Goal: Entertainment & Leisure: Browse casually

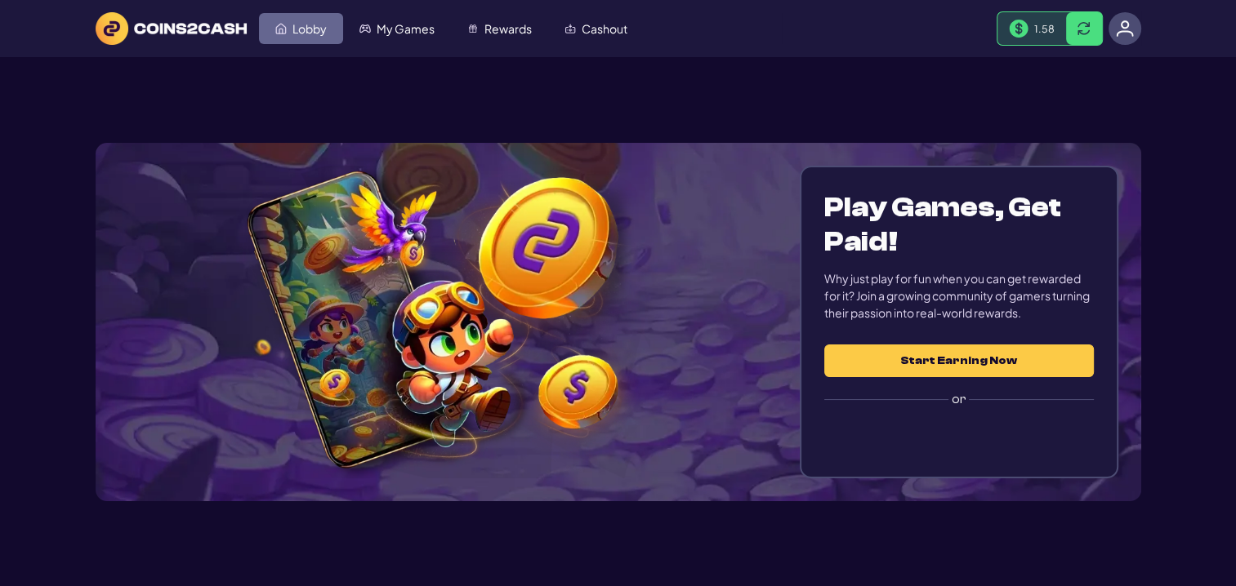
click at [305, 32] on span "Lobby" at bounding box center [309, 28] width 34 height 11
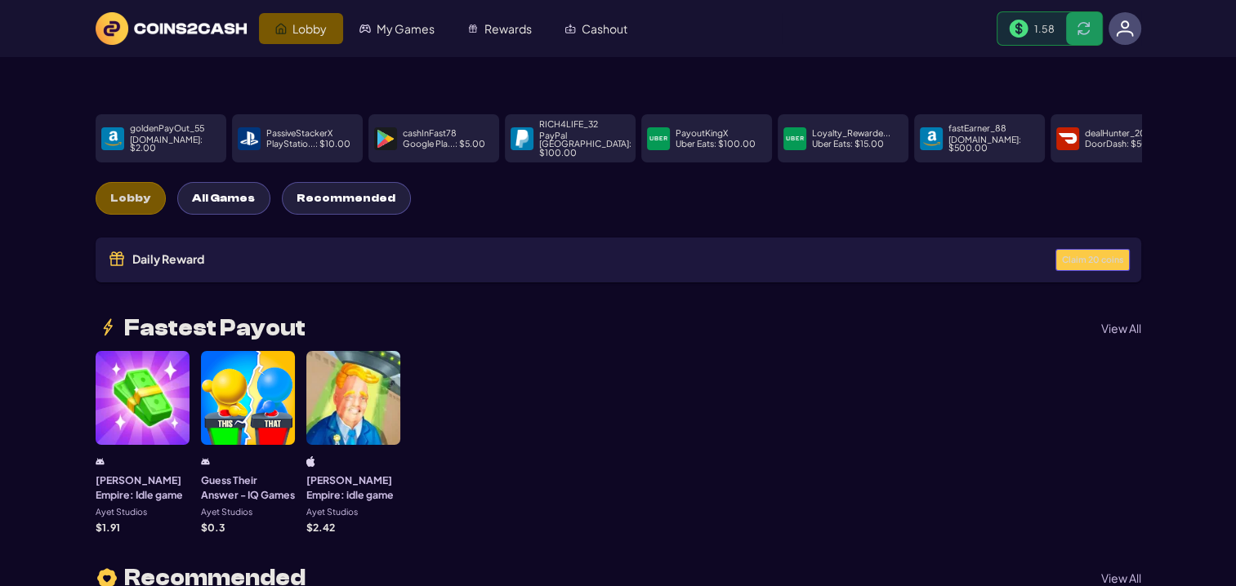
click at [1110, 256] on span "Claim 20 coins" at bounding box center [1092, 260] width 61 height 9
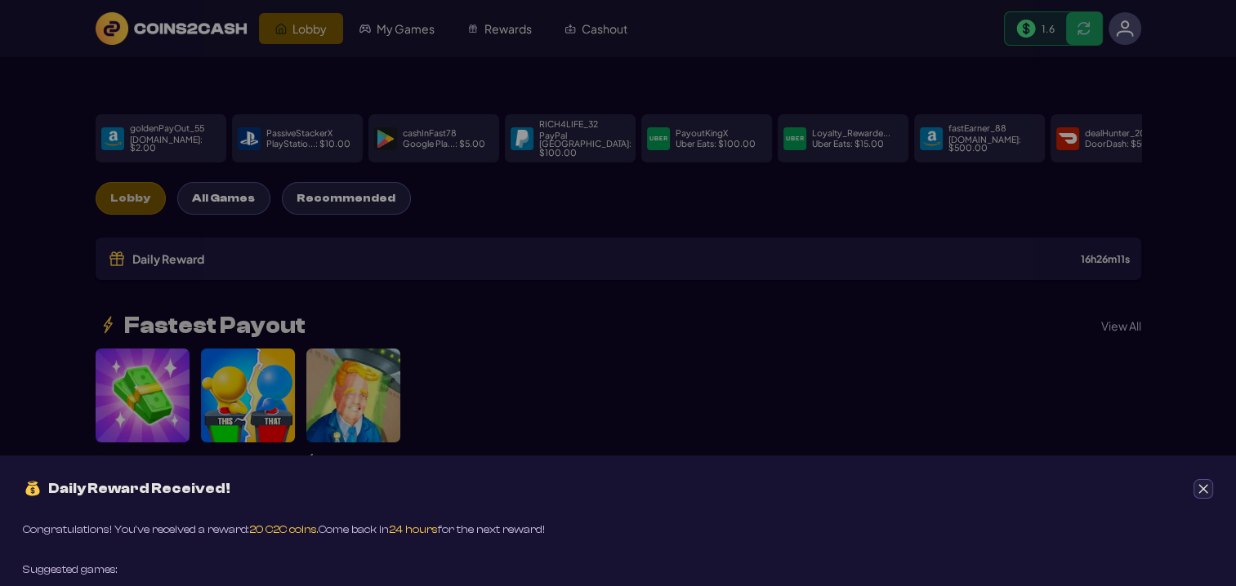
click at [1203, 486] on icon "Close" at bounding box center [1202, 488] width 11 height 11
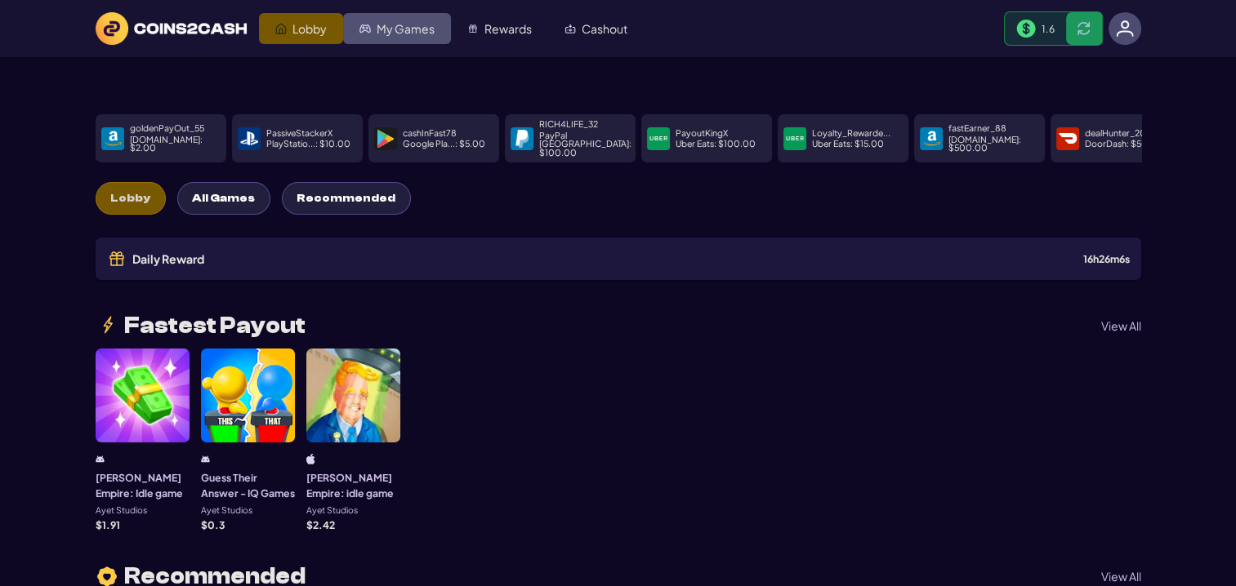
click at [395, 20] on link "My Games" at bounding box center [397, 28] width 108 height 31
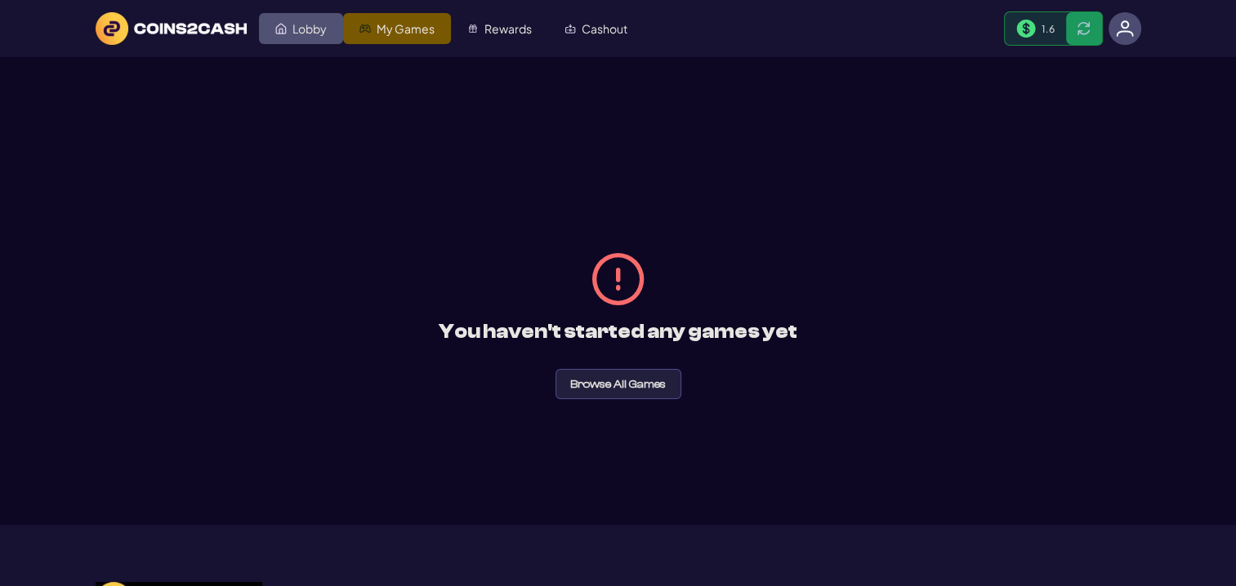
click at [296, 33] on span "Lobby" at bounding box center [309, 28] width 34 height 11
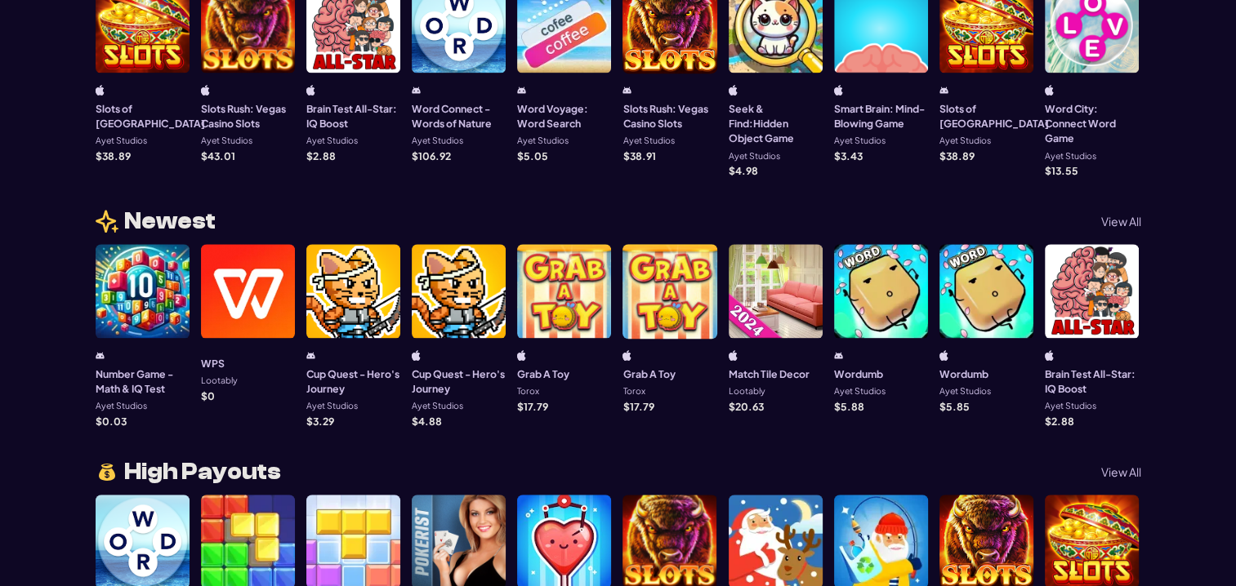
scroll to position [898, 0]
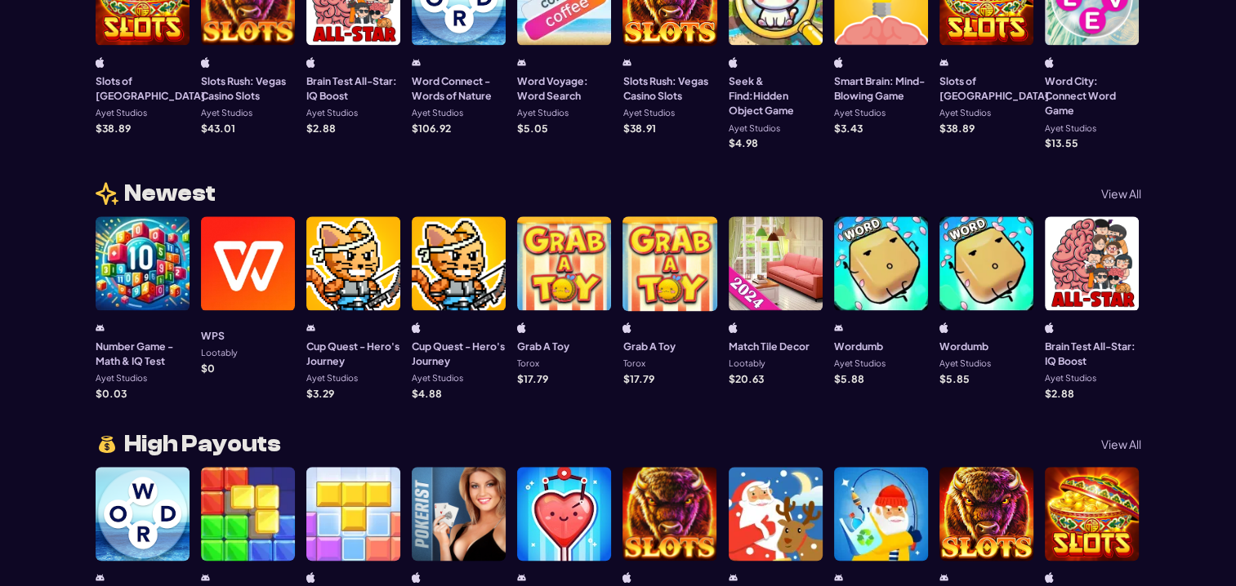
click at [243, 262] on div at bounding box center [248, 263] width 94 height 94
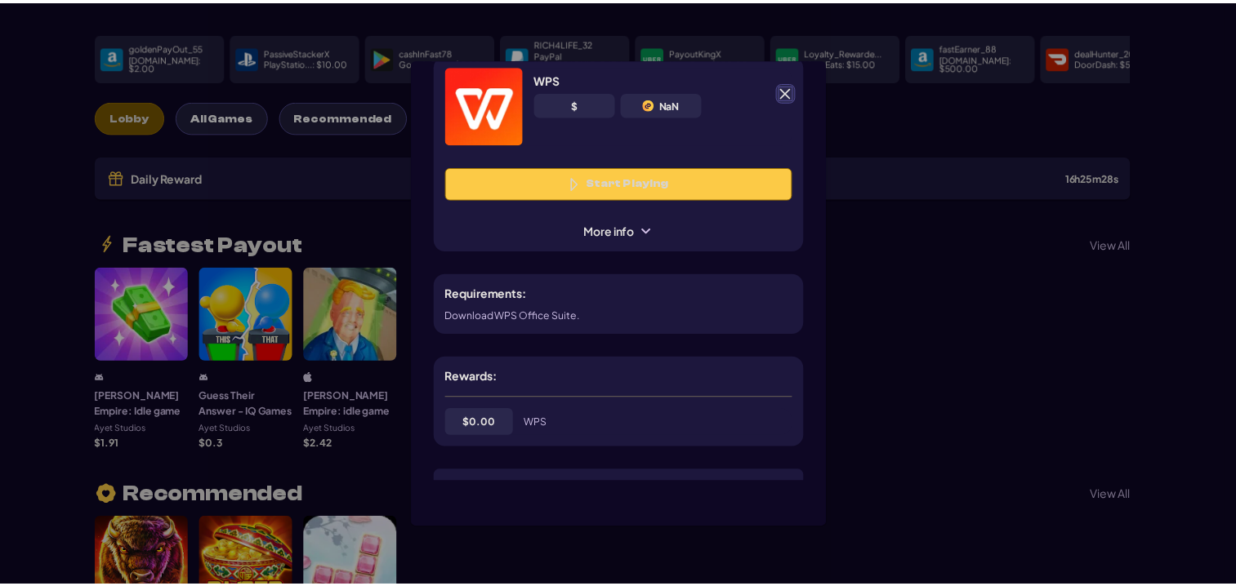
scroll to position [0, 0]
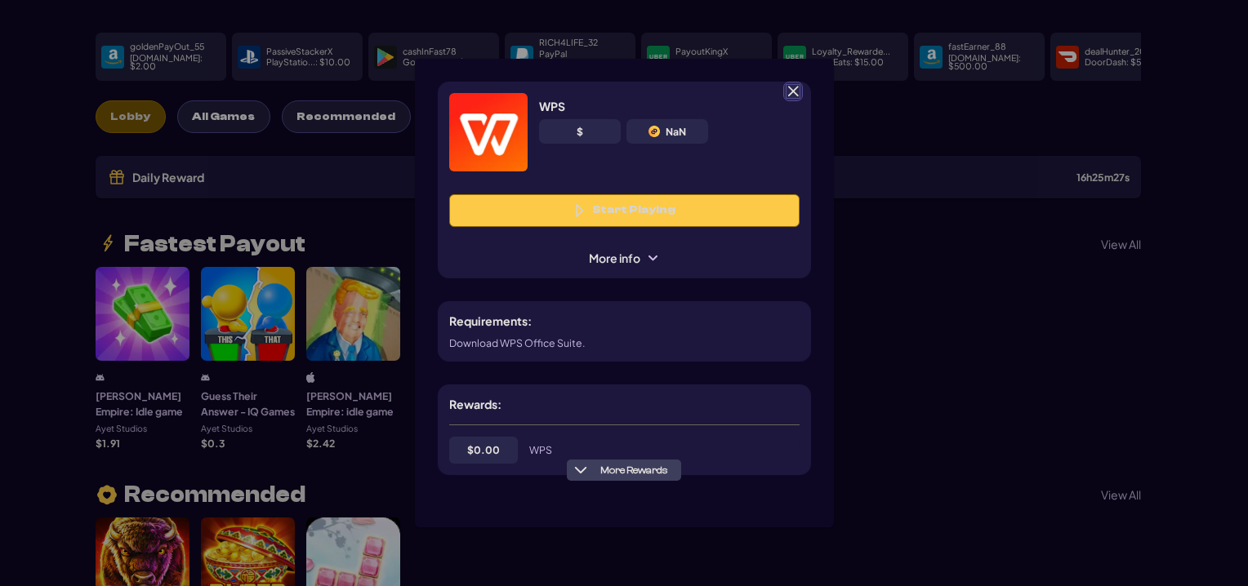
click at [797, 88] on span at bounding box center [793, 91] width 15 height 15
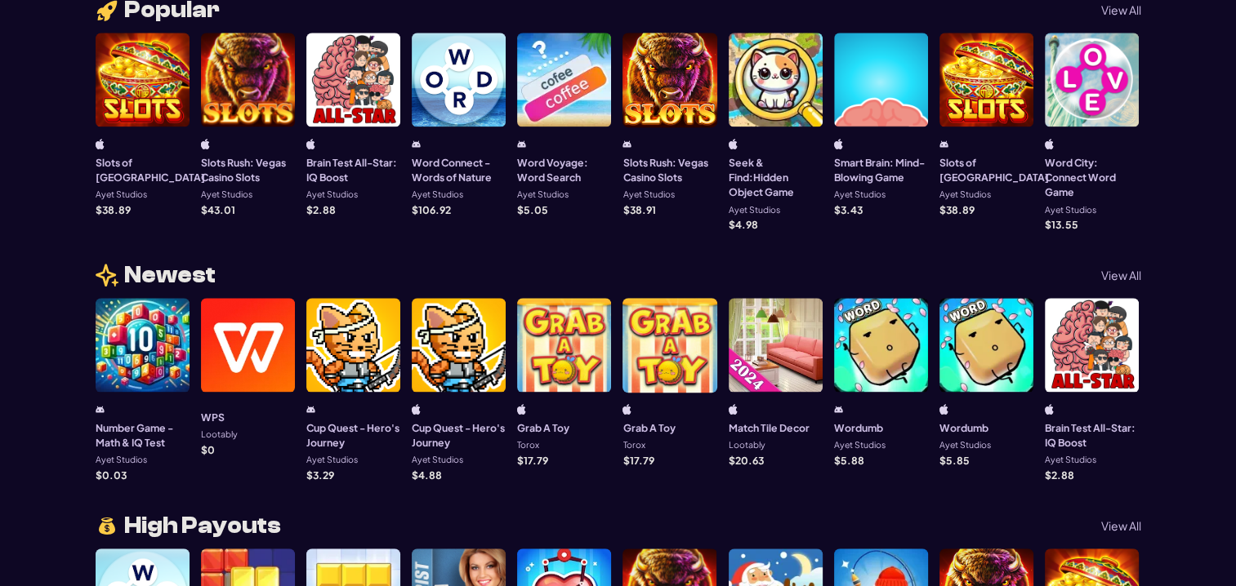
scroll to position [898, 0]
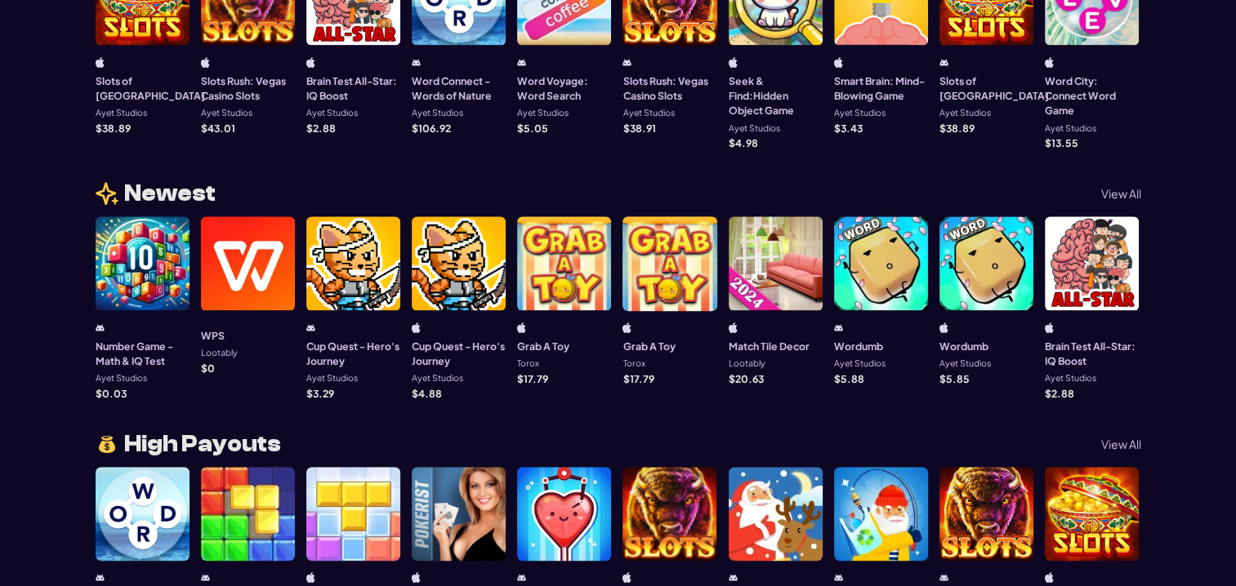
click at [1115, 188] on p "View All" at bounding box center [1121, 193] width 40 height 11
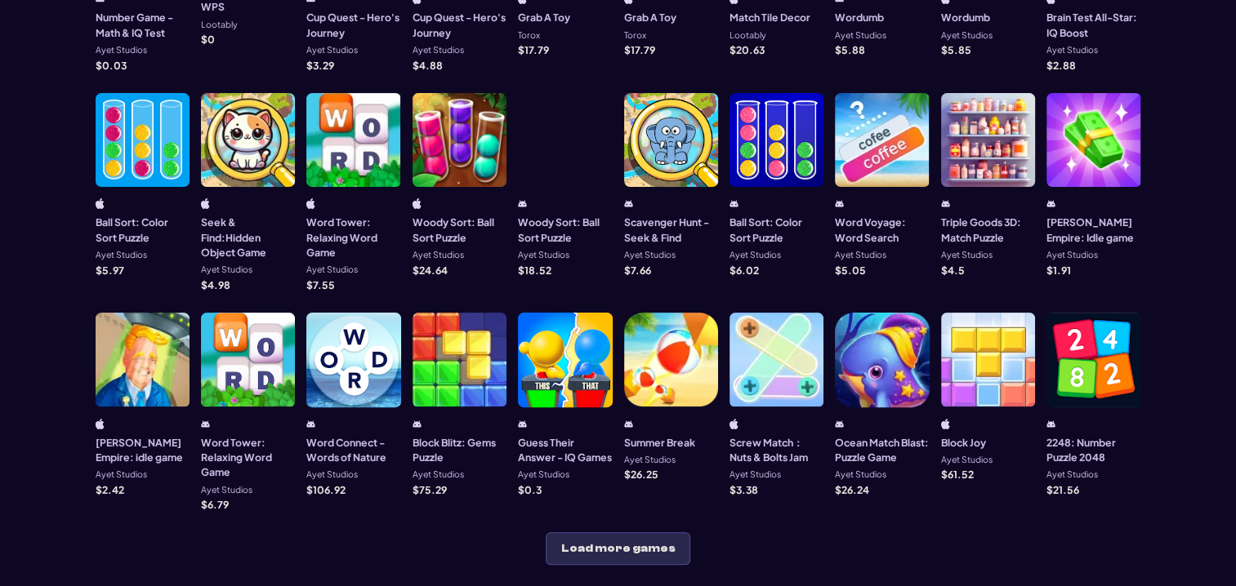
scroll to position [490, 0]
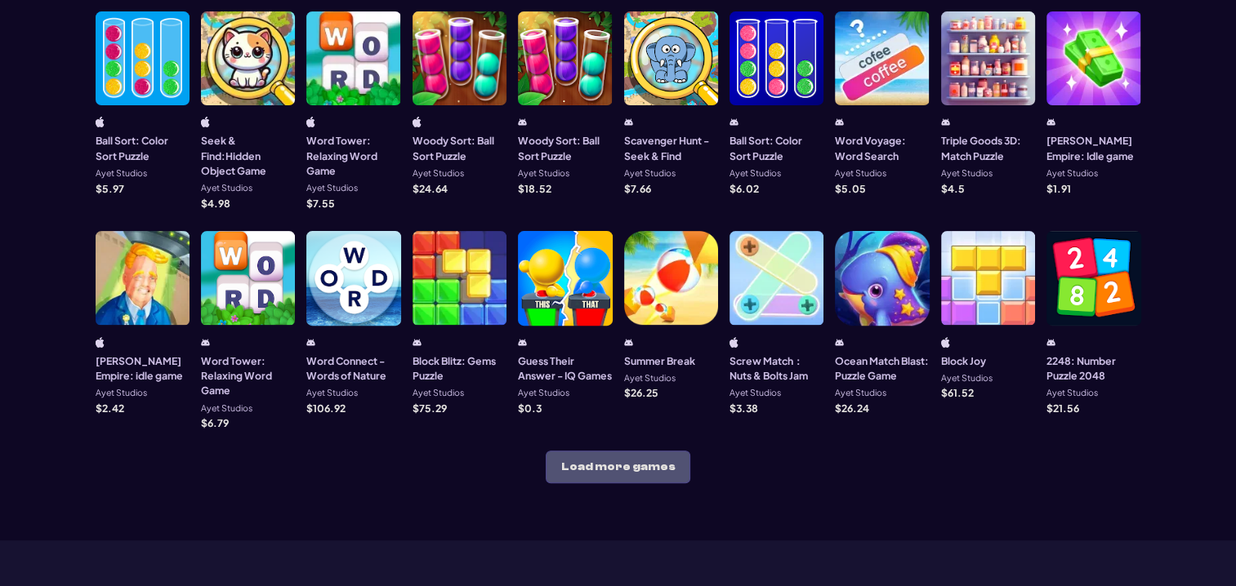
click at [661, 454] on button "Load more games" at bounding box center [618, 467] width 145 height 33
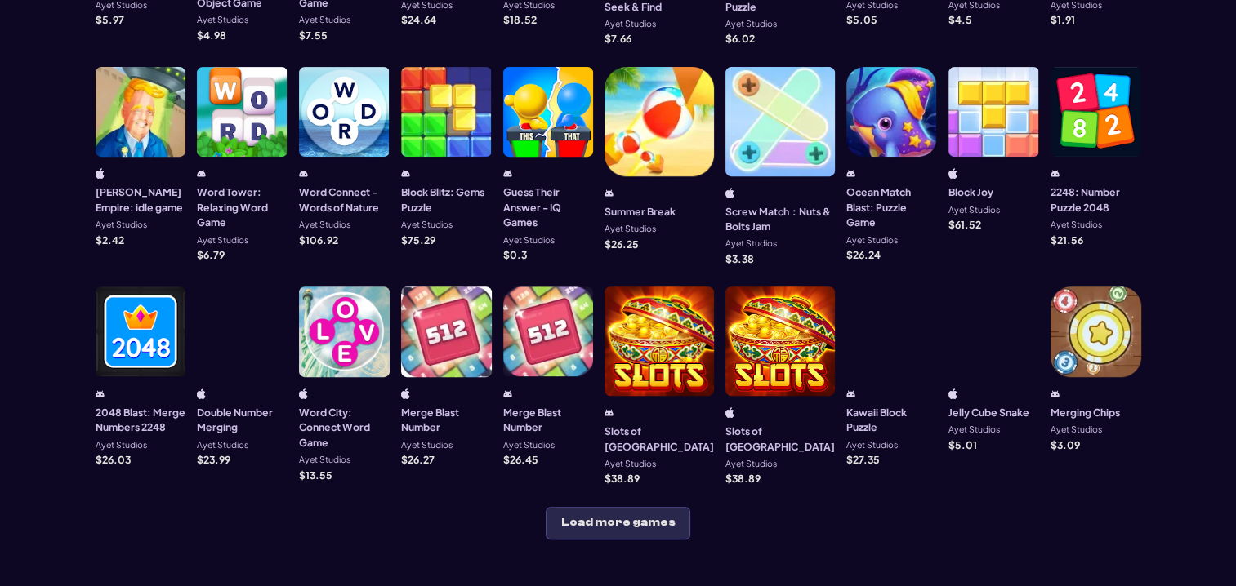
scroll to position [735, 0]
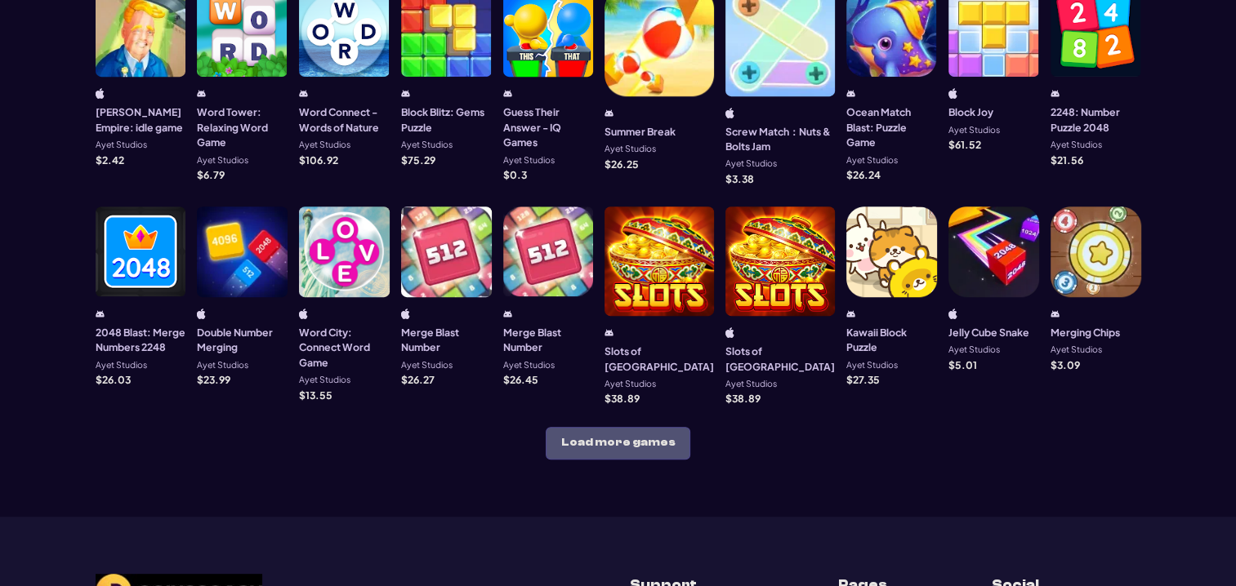
click at [577, 427] on button "Load more games" at bounding box center [618, 443] width 145 height 33
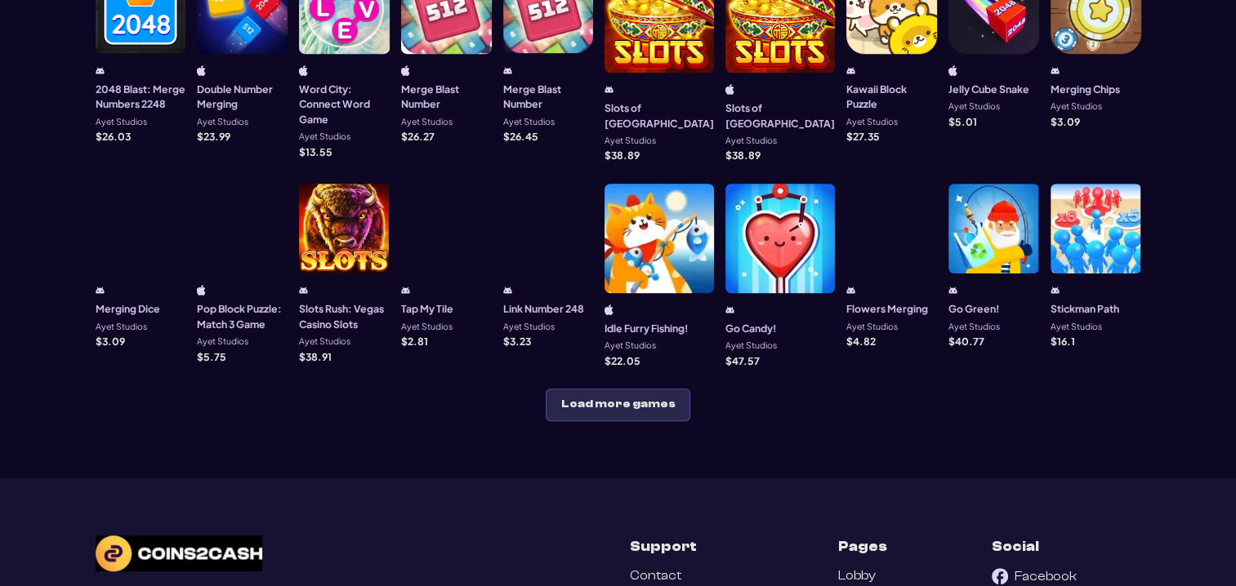
scroll to position [980, 0]
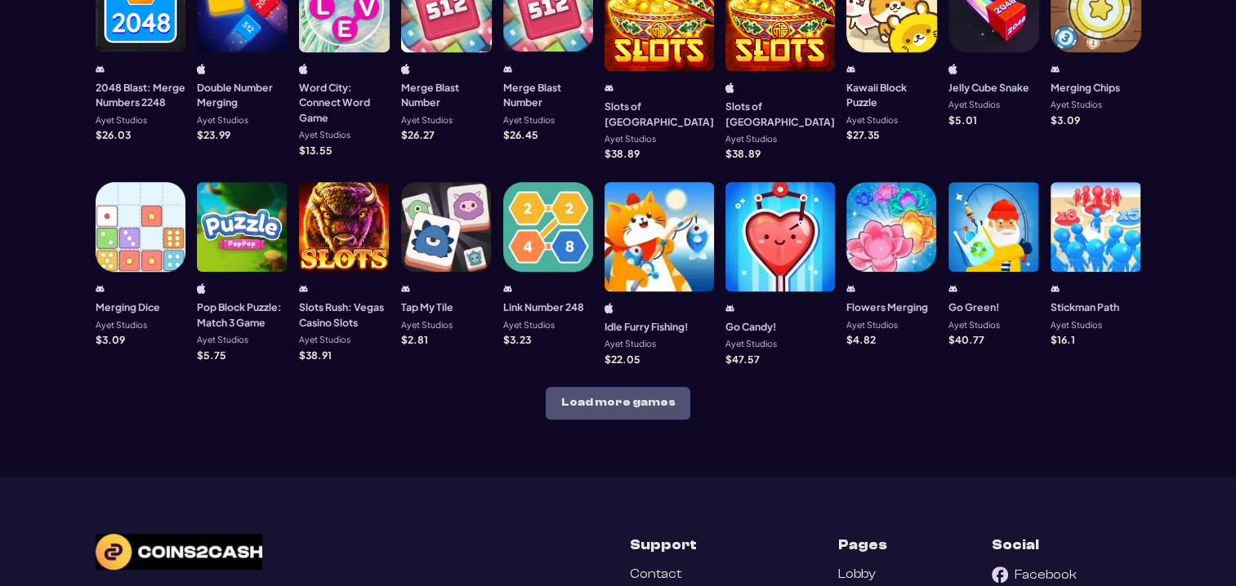
click at [591, 392] on button "Load more games" at bounding box center [618, 403] width 145 height 33
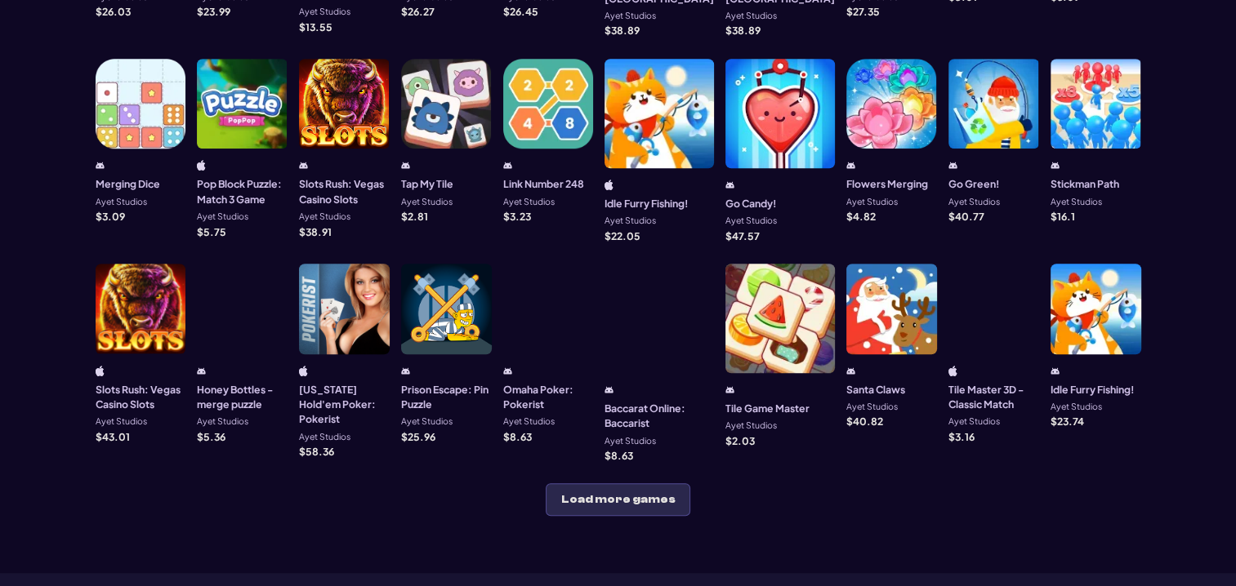
scroll to position [1143, 0]
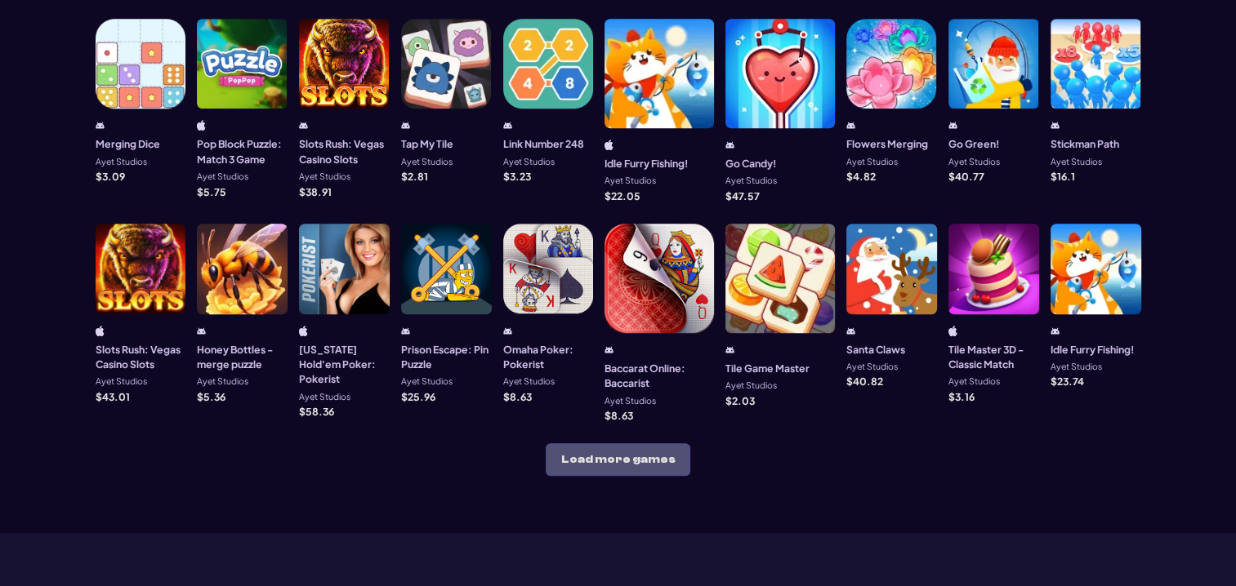
click at [609, 446] on button "Load more games" at bounding box center [618, 459] width 145 height 33
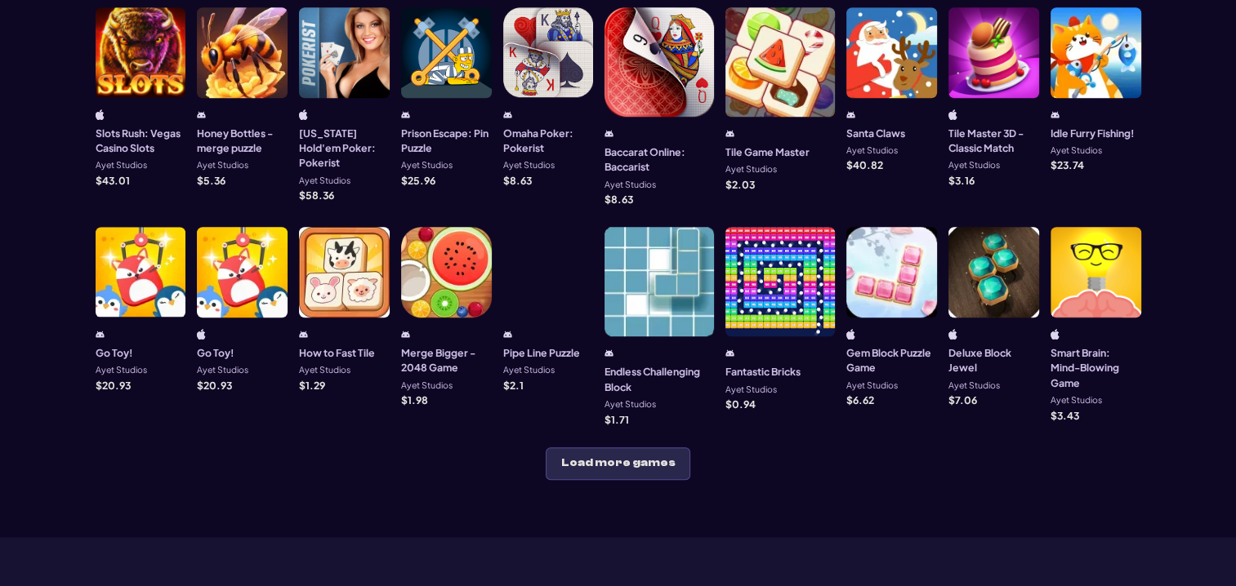
scroll to position [1388, 0]
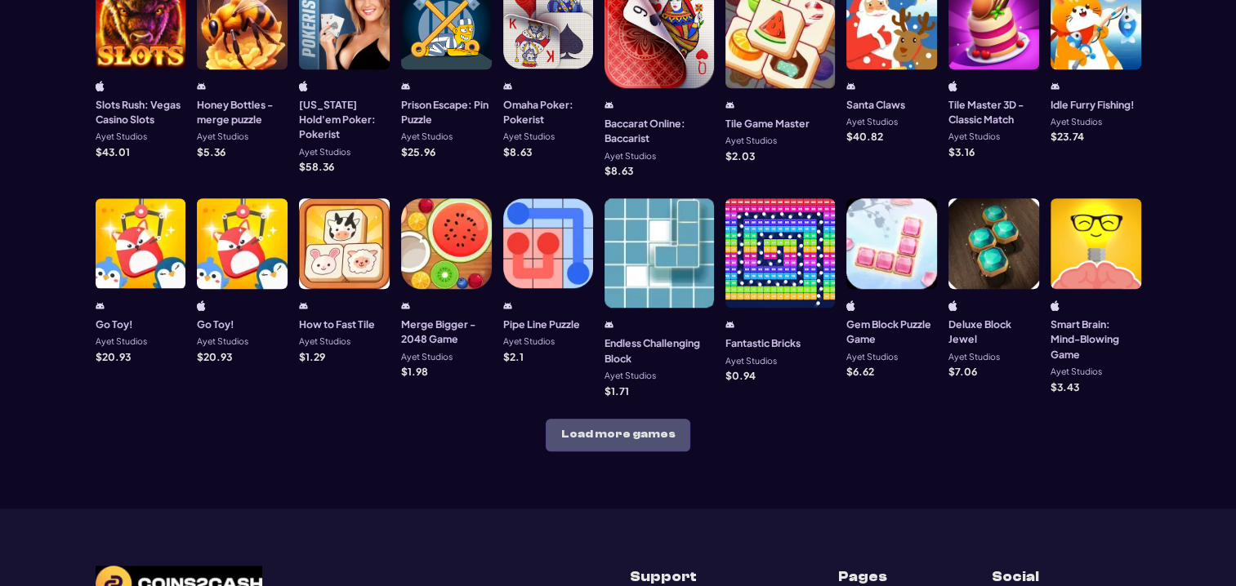
click at [644, 419] on button "Load more games" at bounding box center [618, 435] width 145 height 33
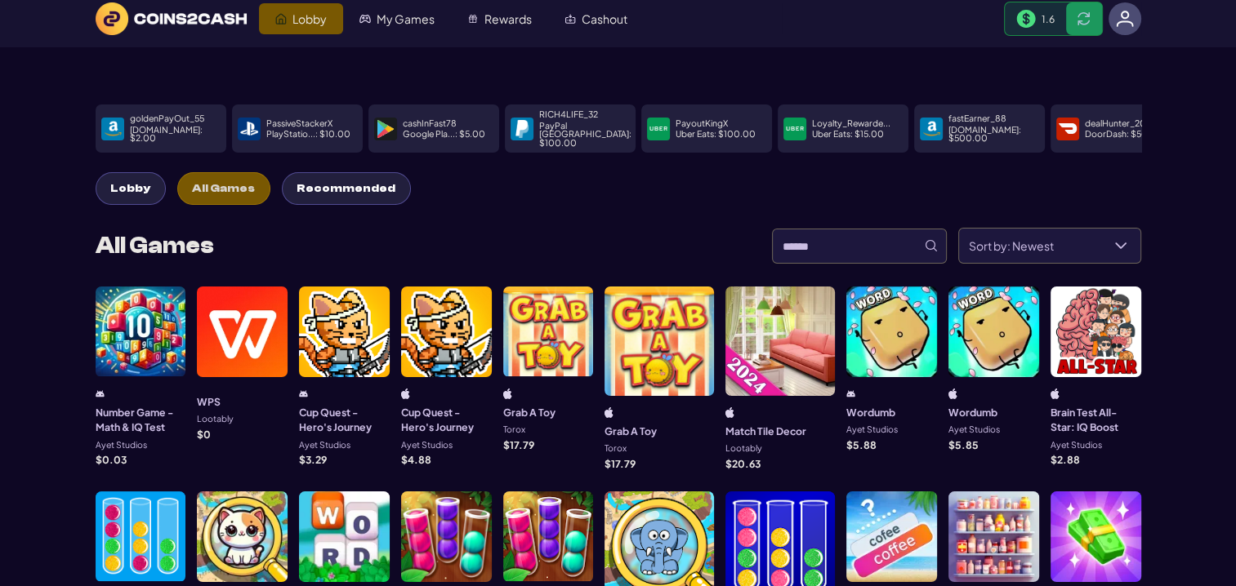
scroll to position [0, 0]
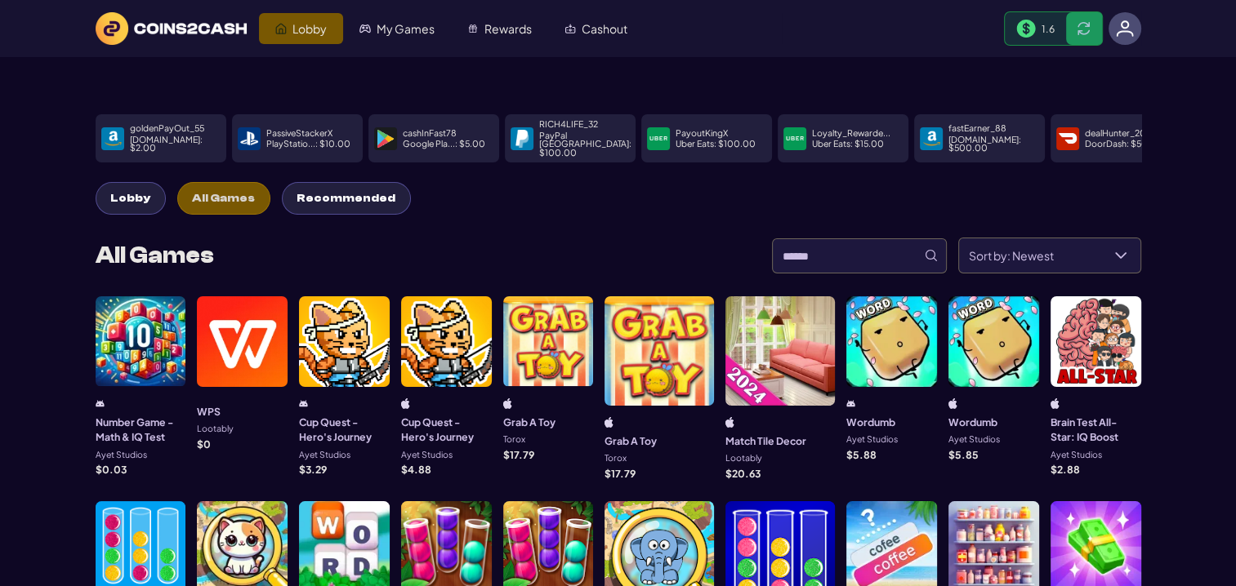
click at [129, 192] on span "Lobby" at bounding box center [130, 199] width 40 height 14
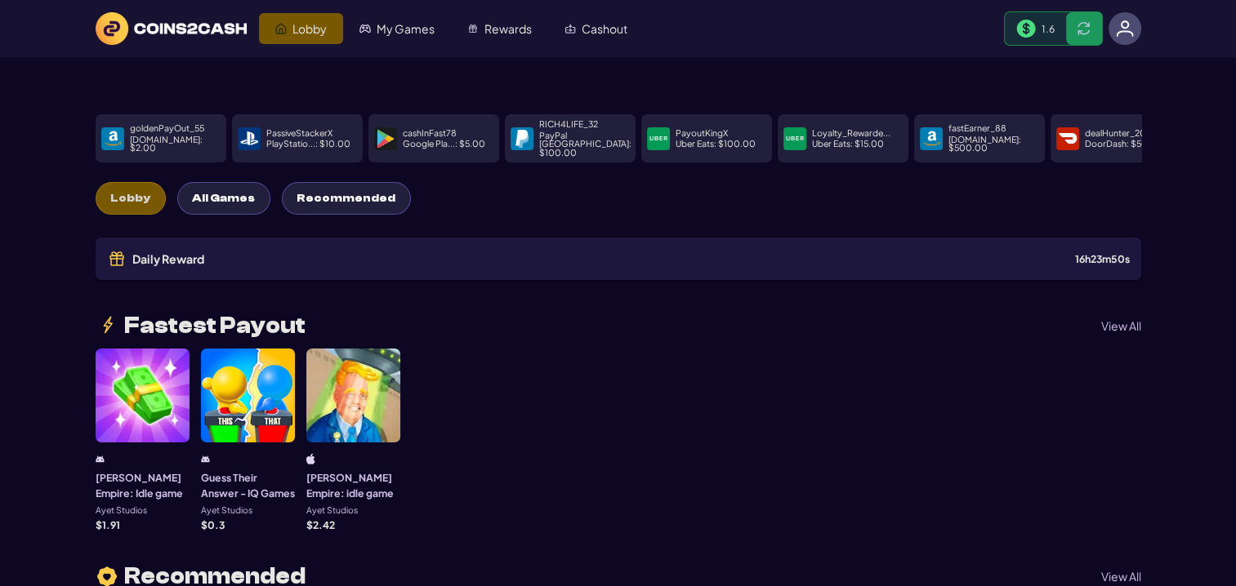
scroll to position [163, 0]
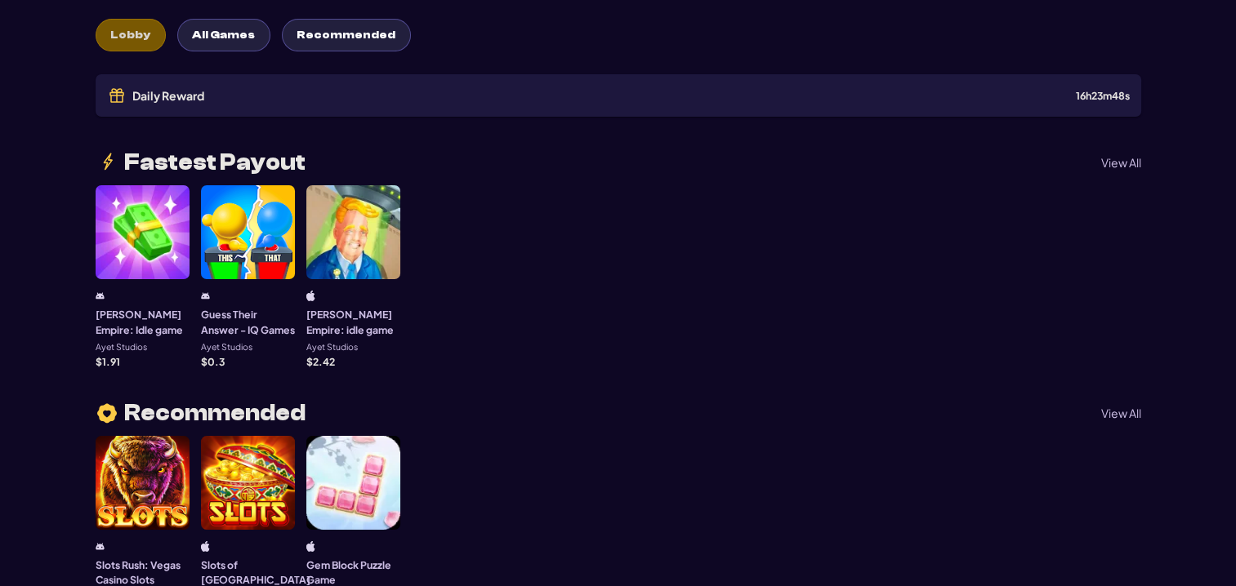
click at [1107, 157] on p "View All" at bounding box center [1121, 162] width 40 height 11
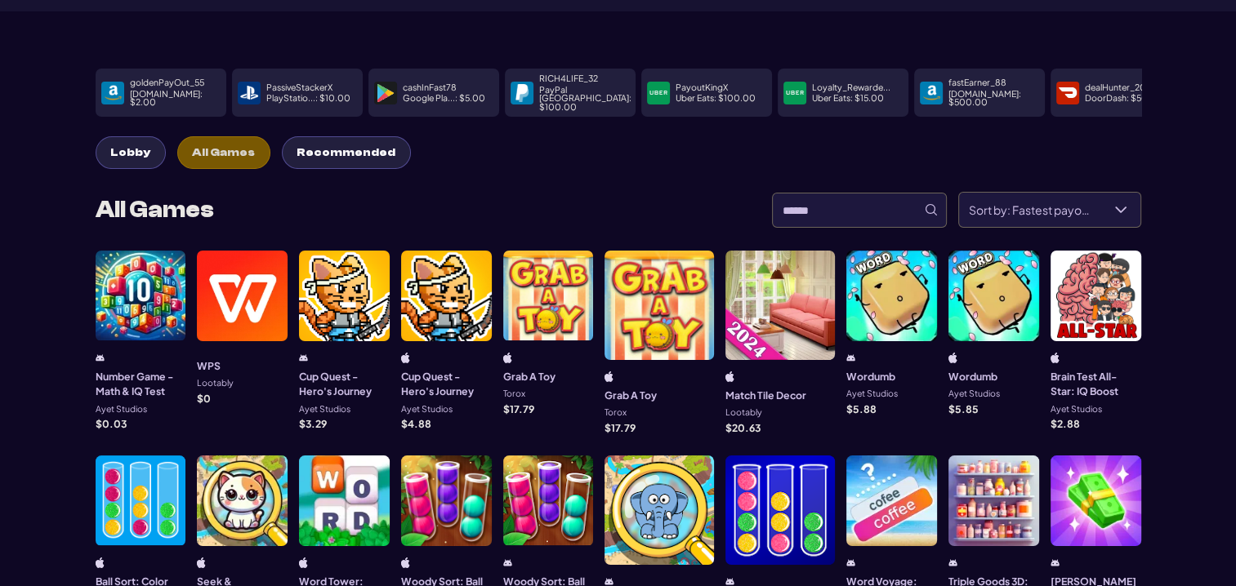
scroll to position [0, 0]
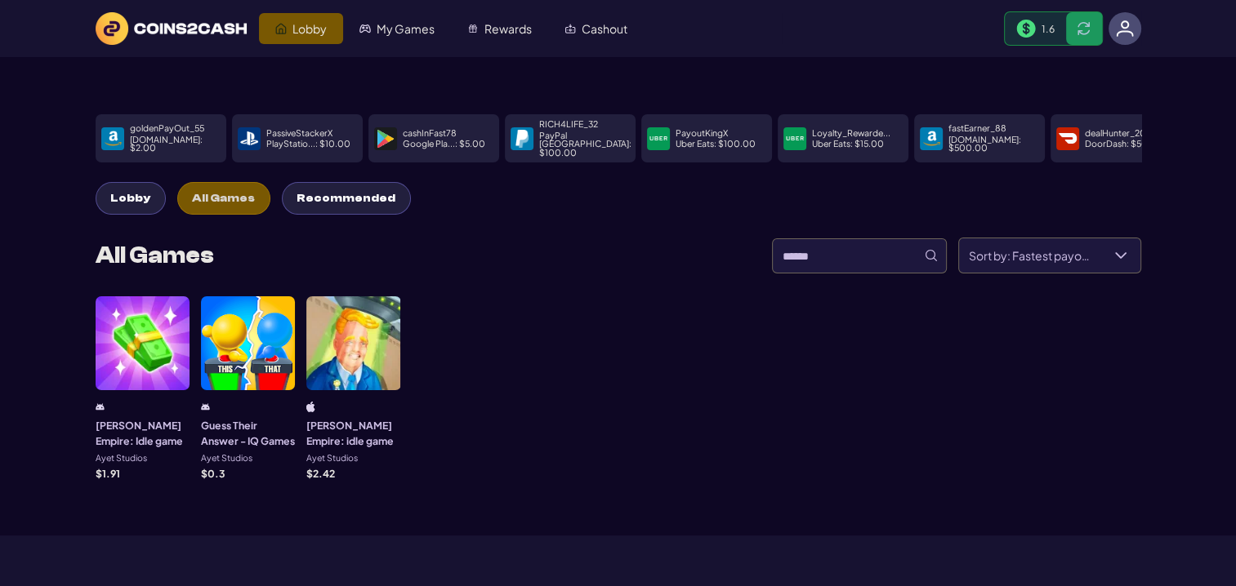
click at [114, 192] on span "Lobby" at bounding box center [130, 199] width 40 height 14
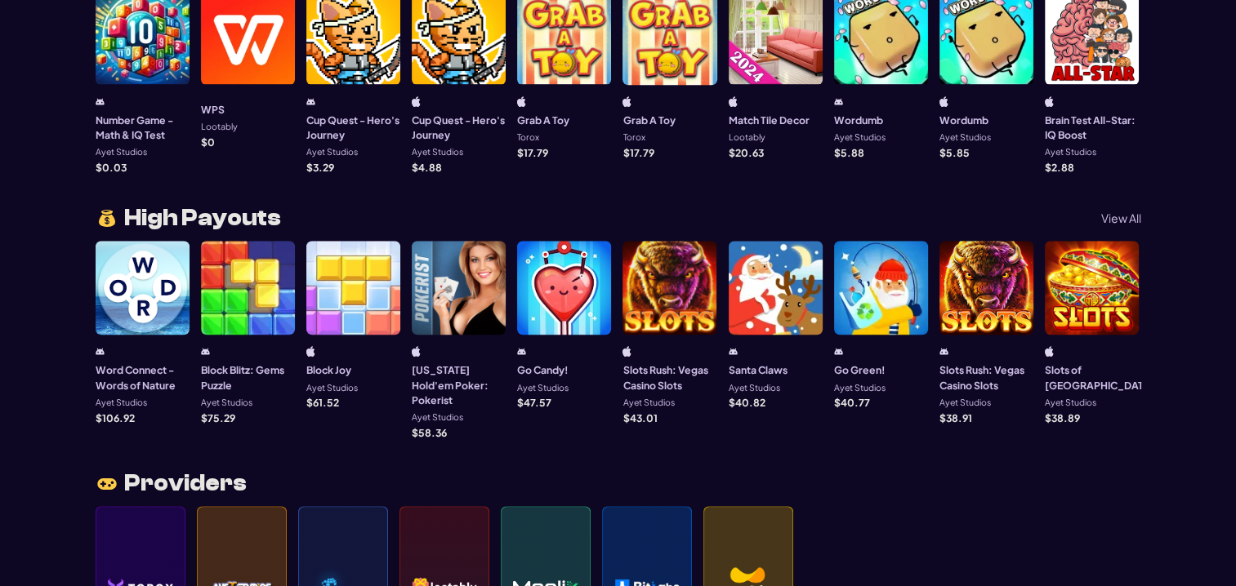
scroll to position [1225, 0]
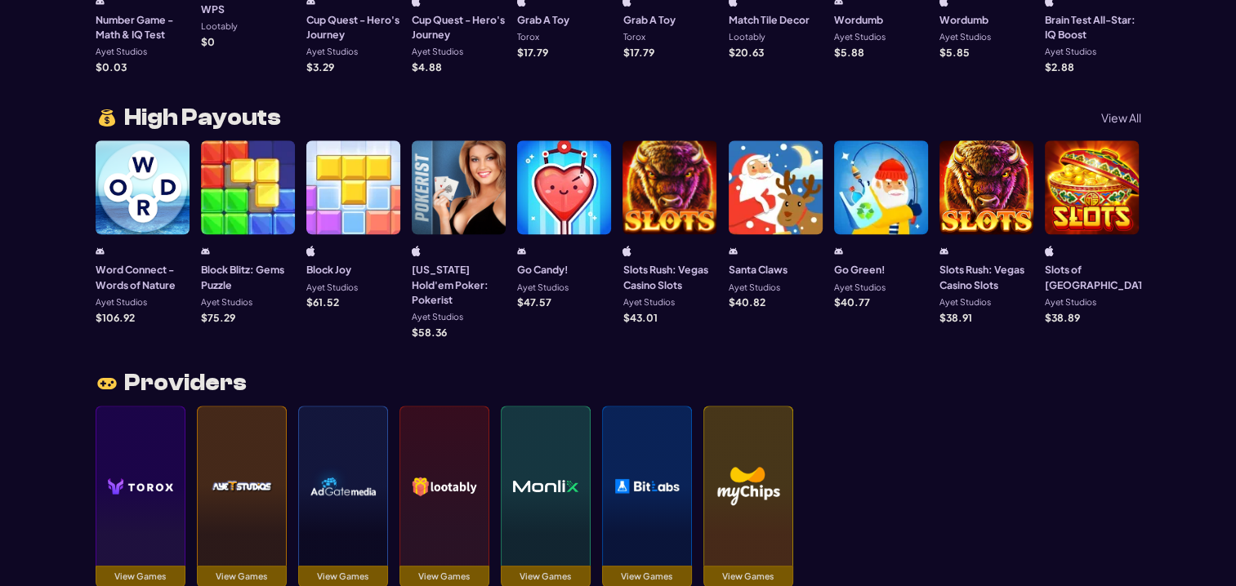
click at [1138, 112] on p "View All" at bounding box center [1121, 117] width 40 height 11
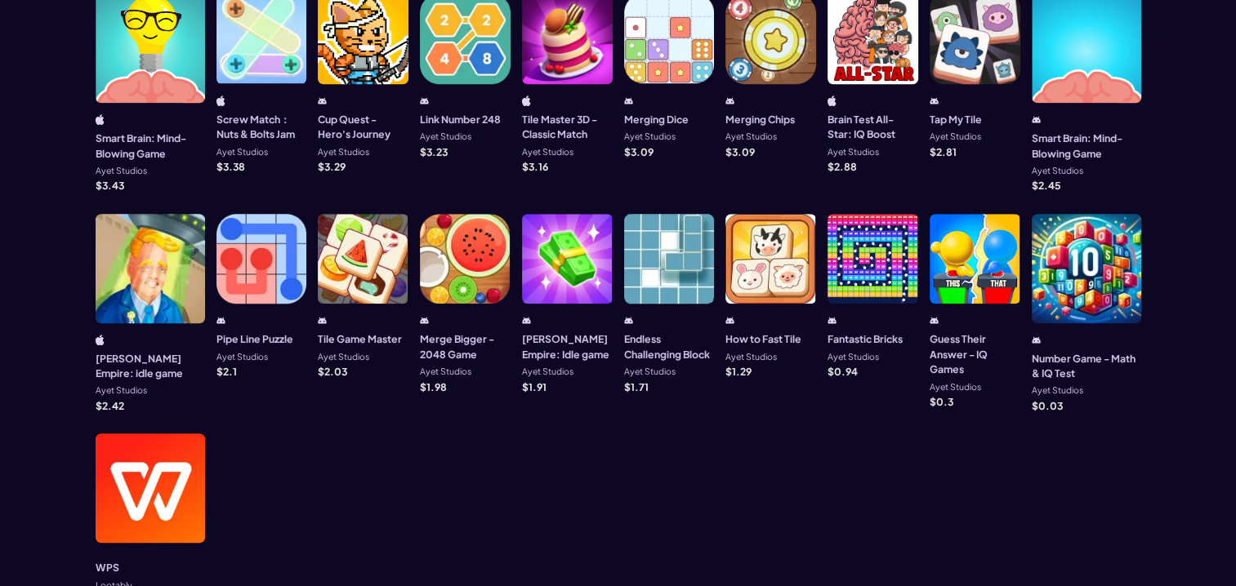
scroll to position [1307, 0]
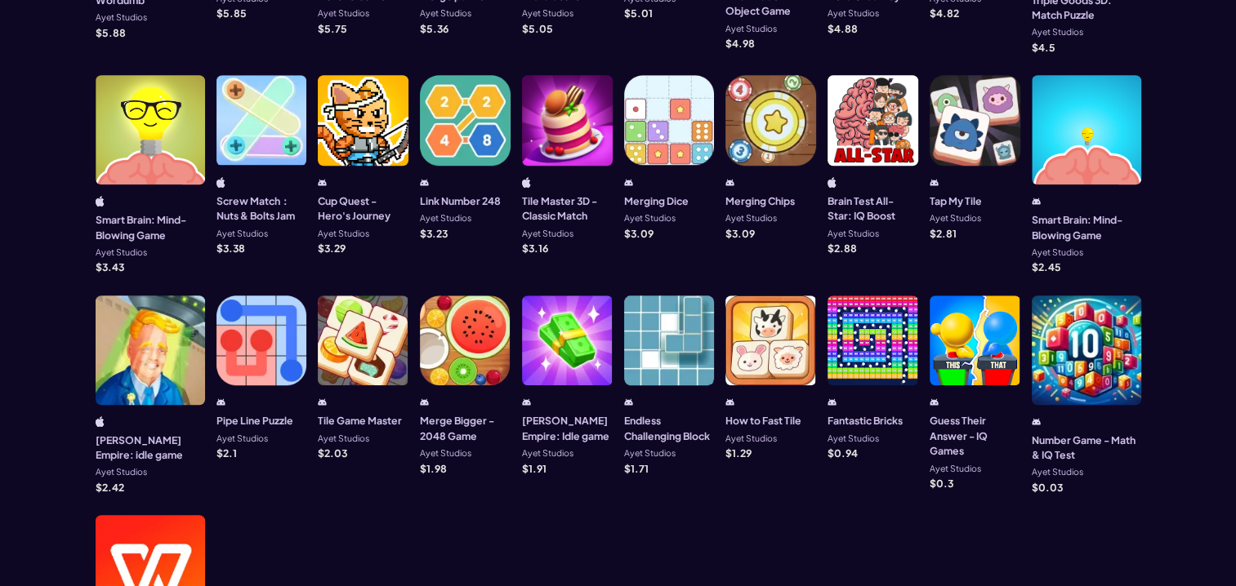
click at [131, 296] on div at bounding box center [150, 350] width 109 height 109
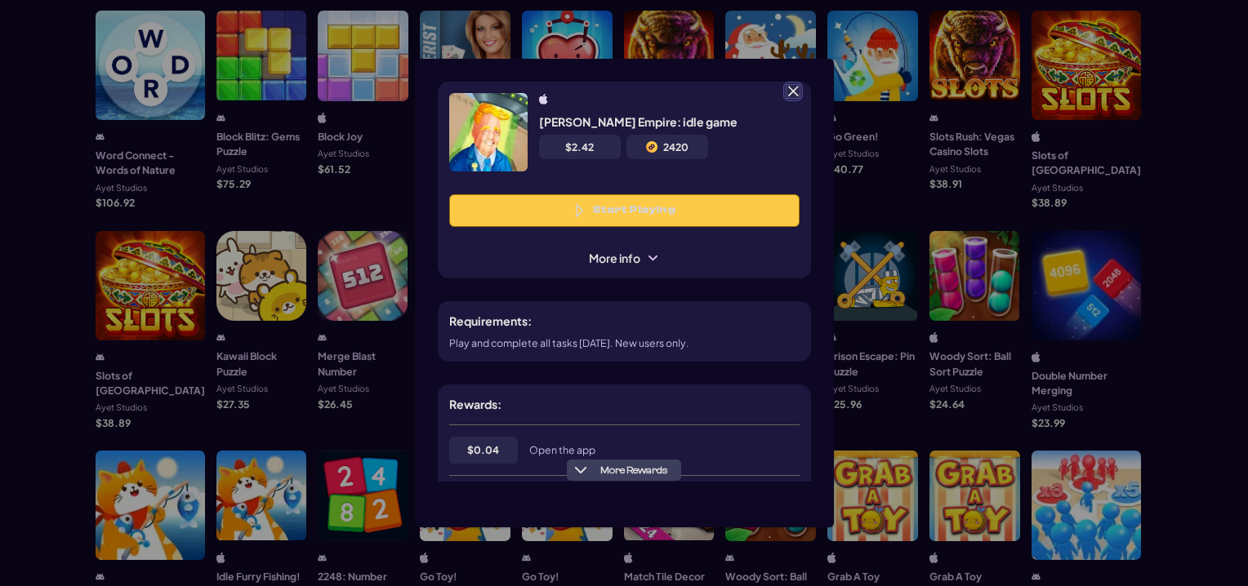
scroll to position [82, 0]
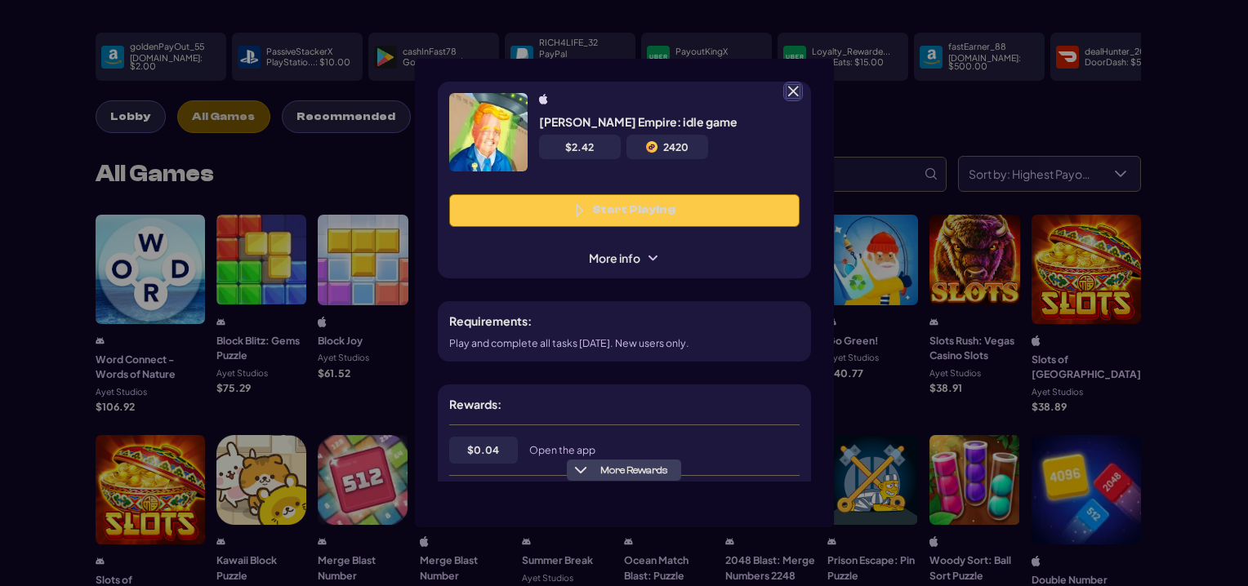
click at [657, 261] on span "More info" at bounding box center [623, 258] width 93 height 17
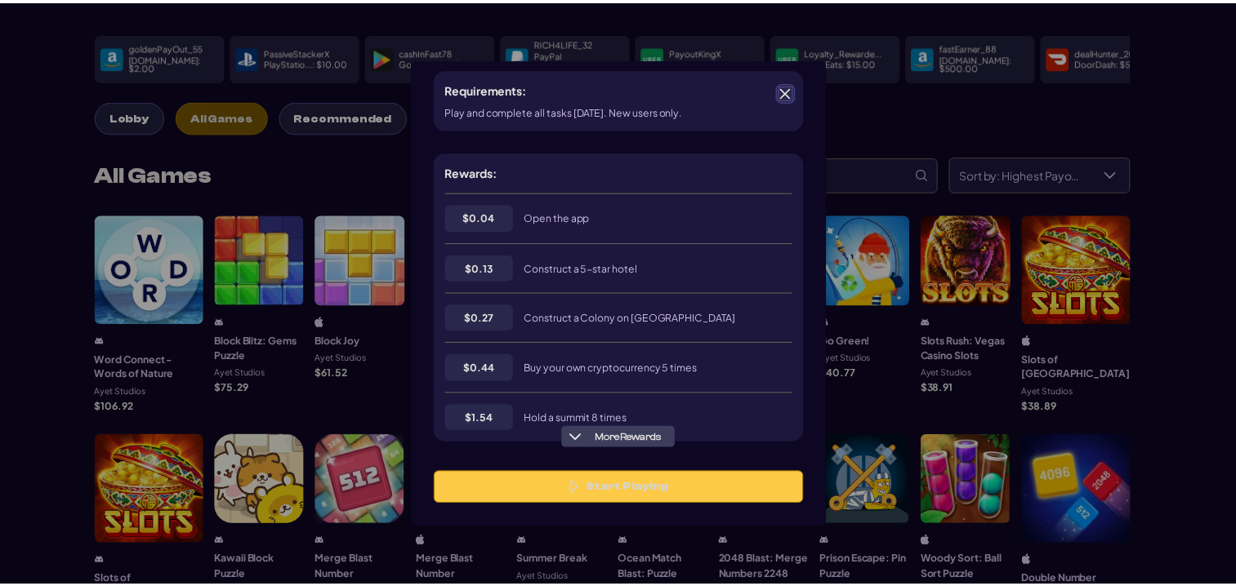
scroll to position [327, 0]
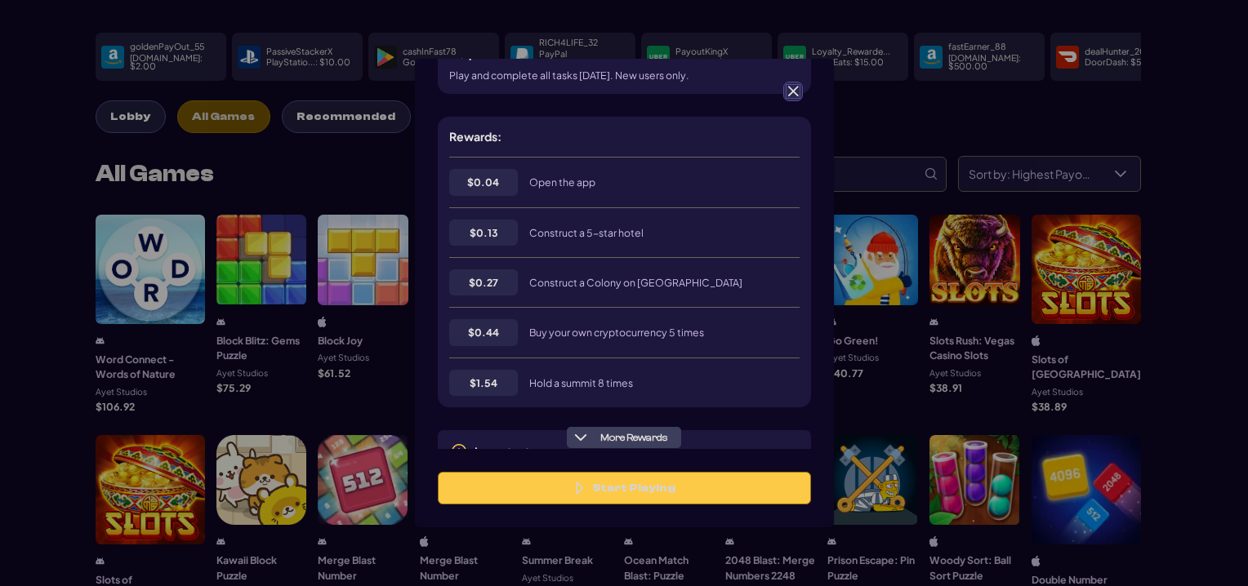
click at [791, 92] on span at bounding box center [793, 91] width 15 height 15
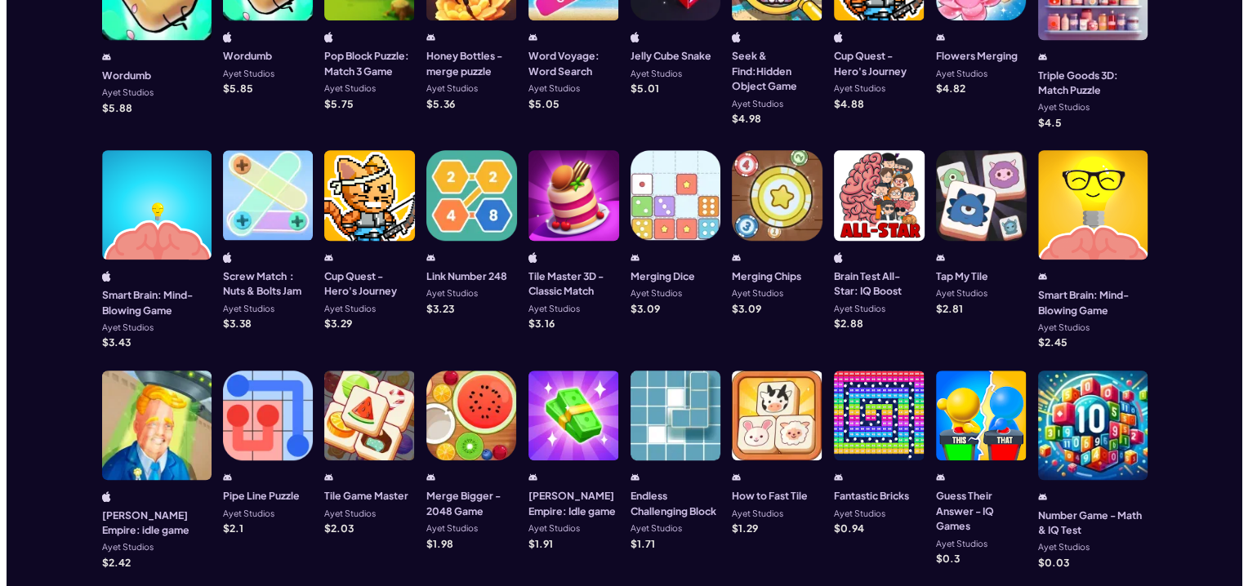
scroll to position [1225, 0]
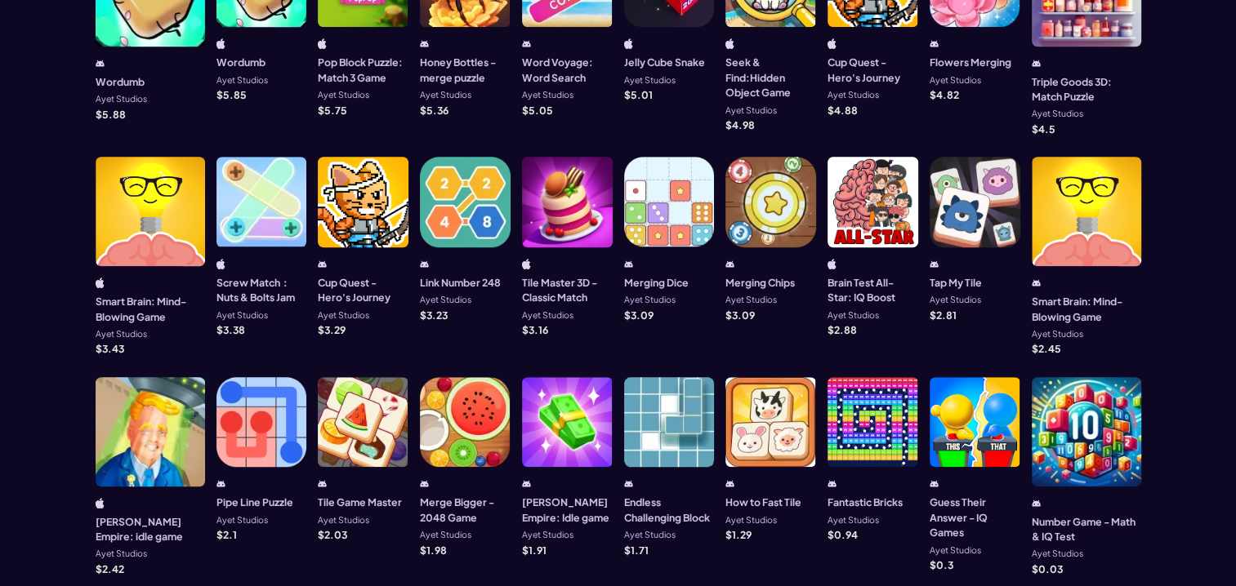
click at [555, 275] on h3 "Tile Master 3D - Classic Match" at bounding box center [567, 290] width 91 height 30
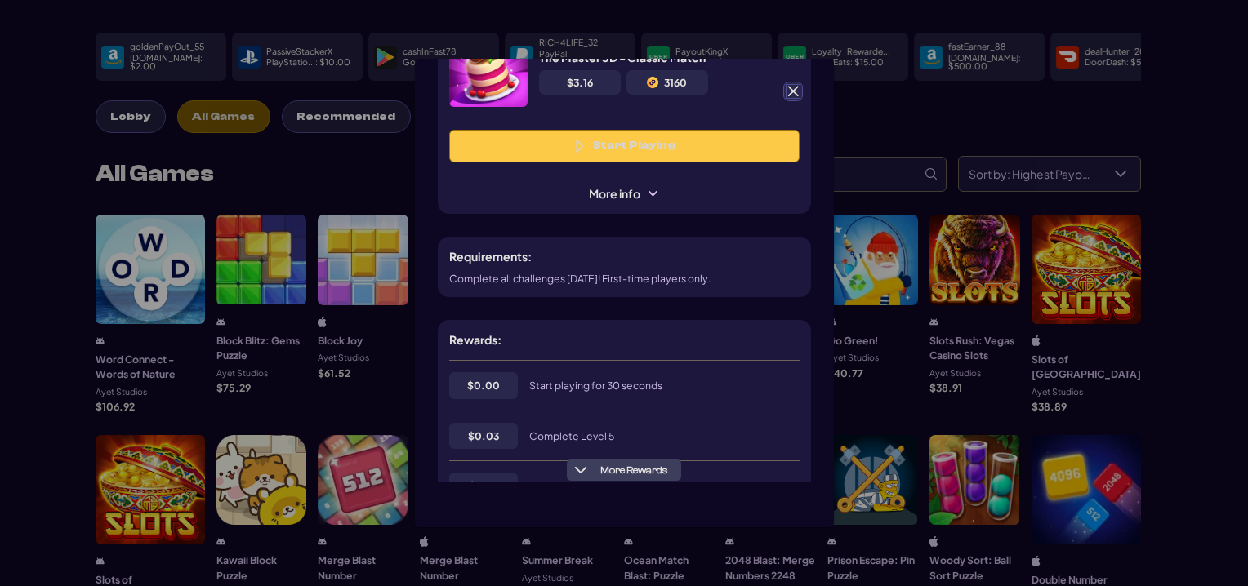
scroll to position [163, 0]
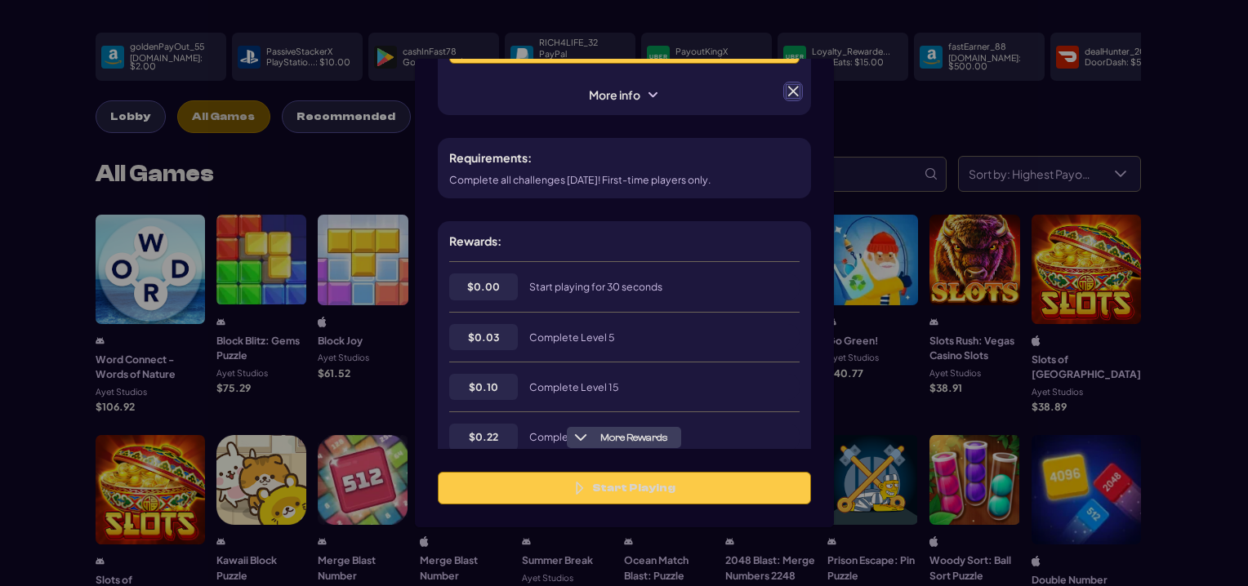
click at [790, 85] on span at bounding box center [793, 91] width 15 height 15
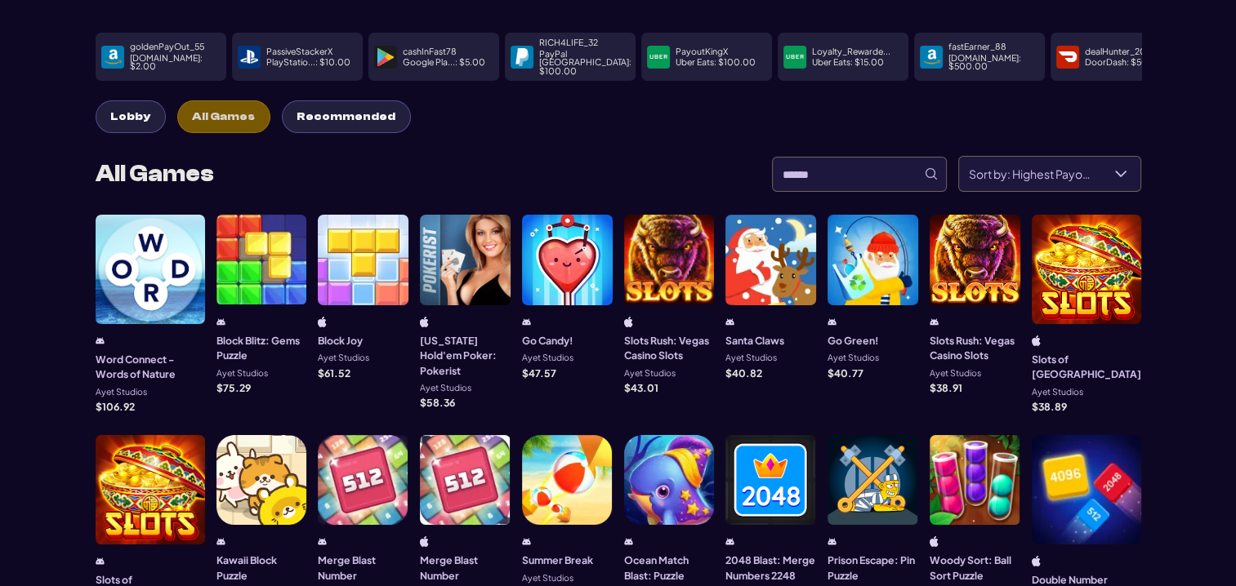
click at [675, 287] on div at bounding box center [669, 260] width 91 height 91
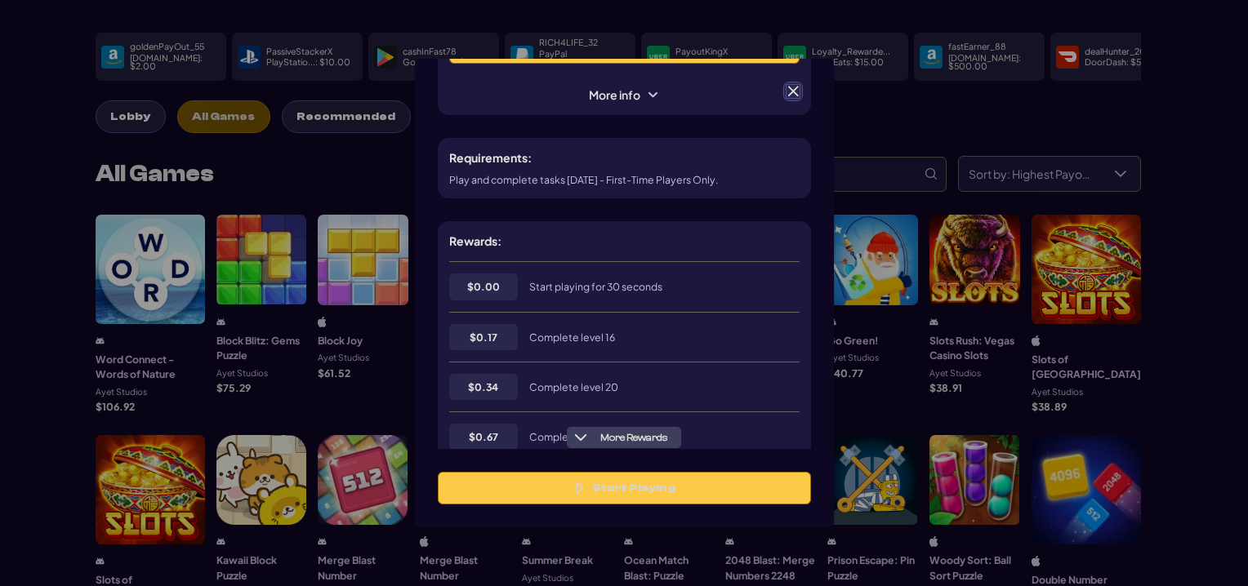
click at [796, 87] on span at bounding box center [793, 91] width 15 height 15
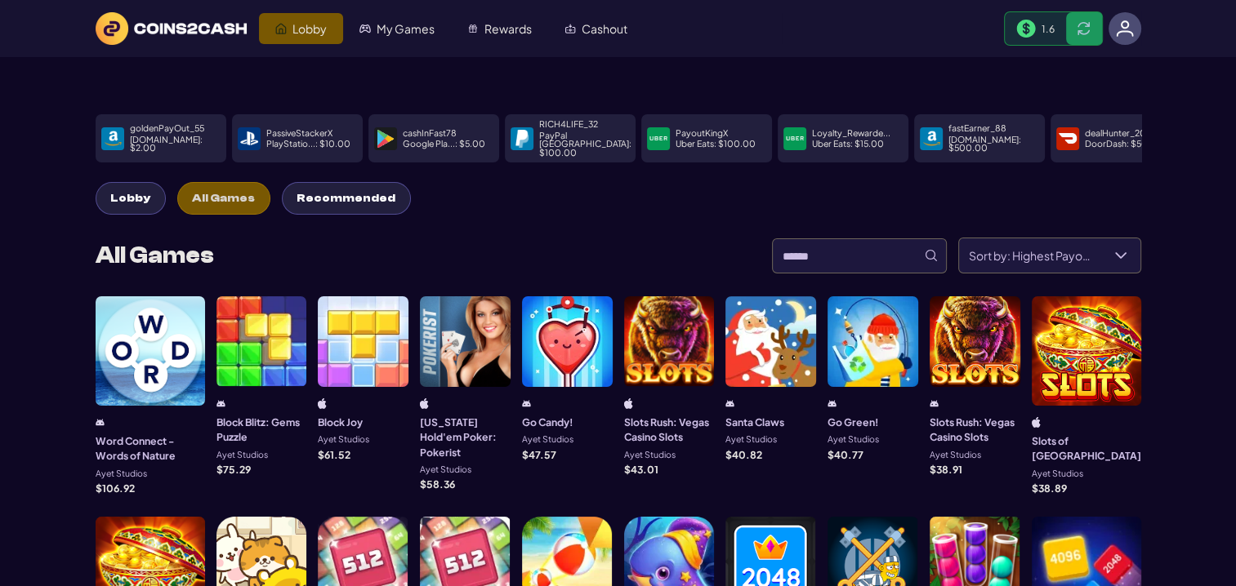
scroll to position [0, 0]
click at [144, 192] on span "Lobby" at bounding box center [130, 199] width 40 height 14
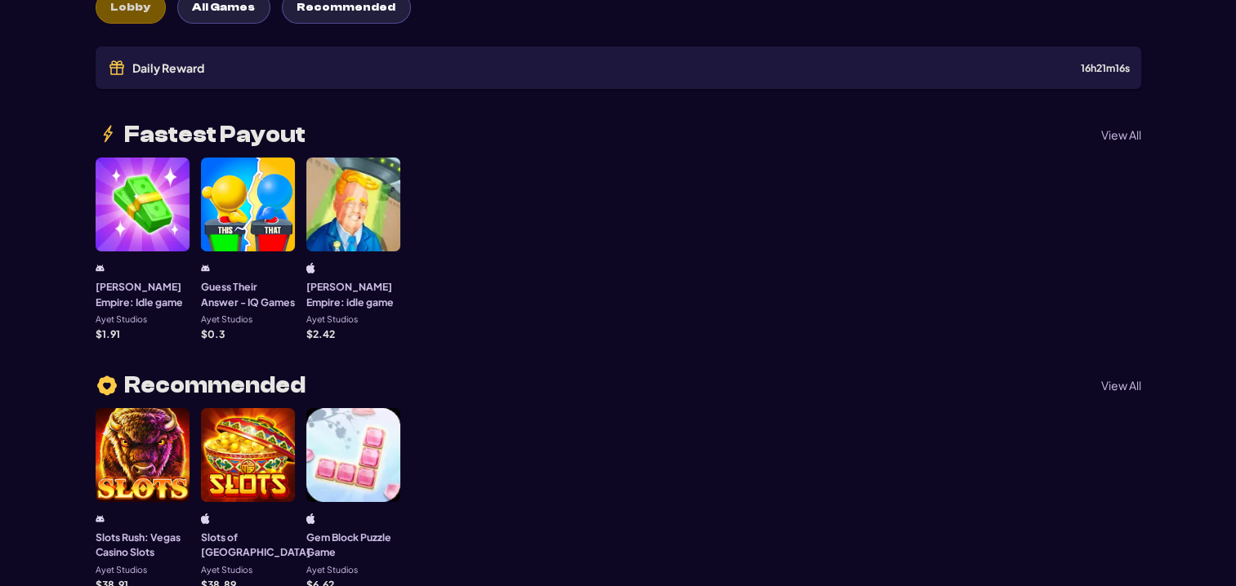
scroll to position [163, 0]
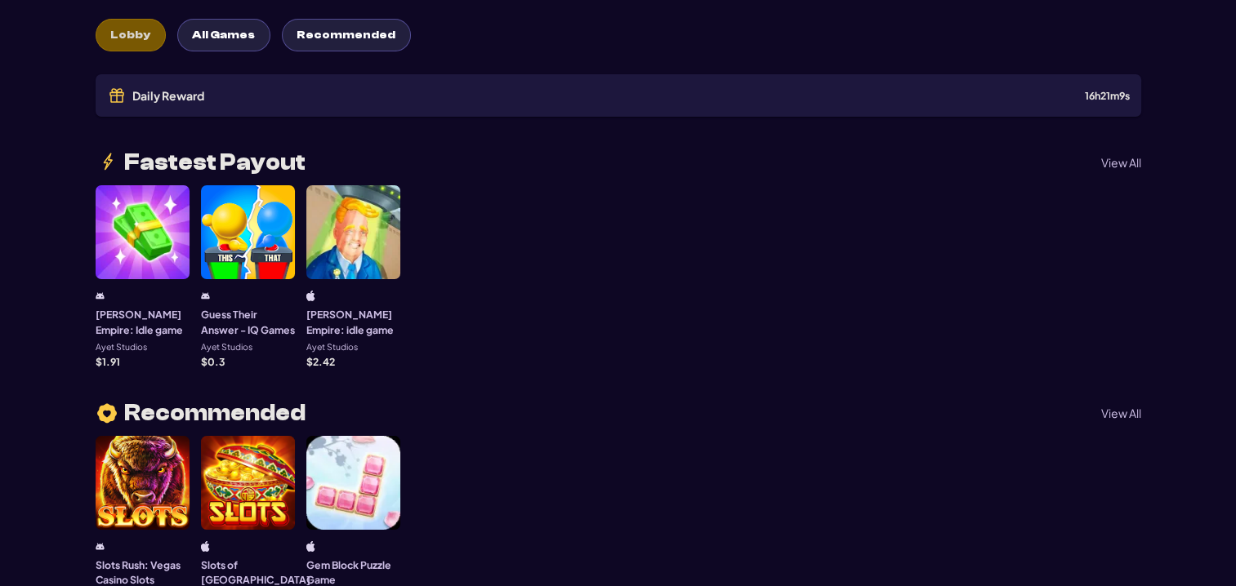
click at [359, 220] on div at bounding box center [353, 232] width 94 height 94
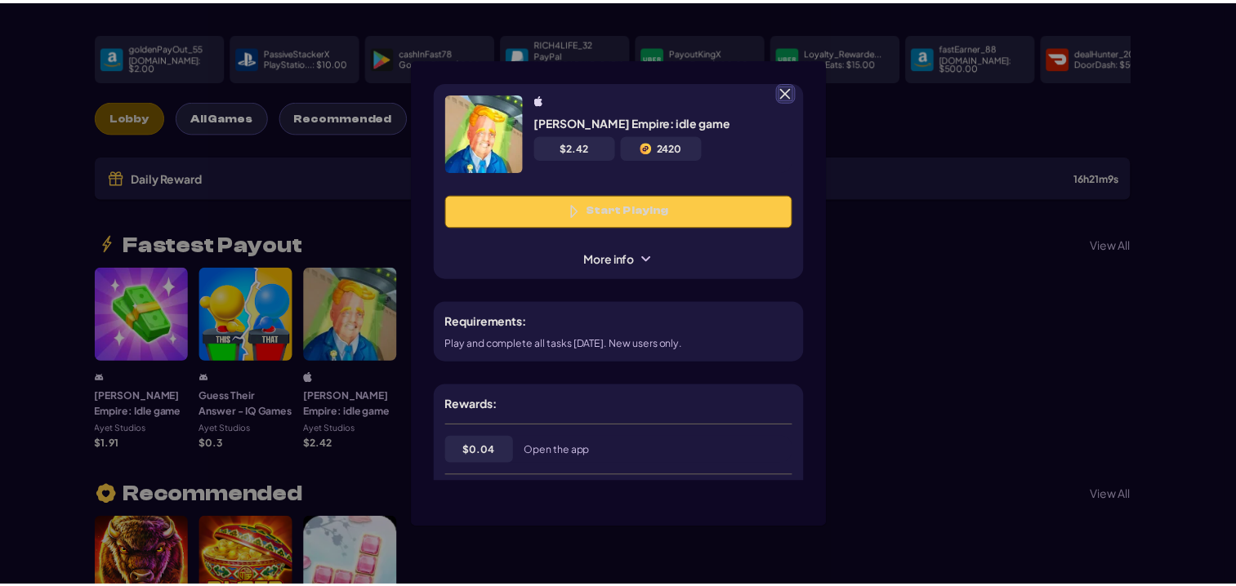
scroll to position [82, 0]
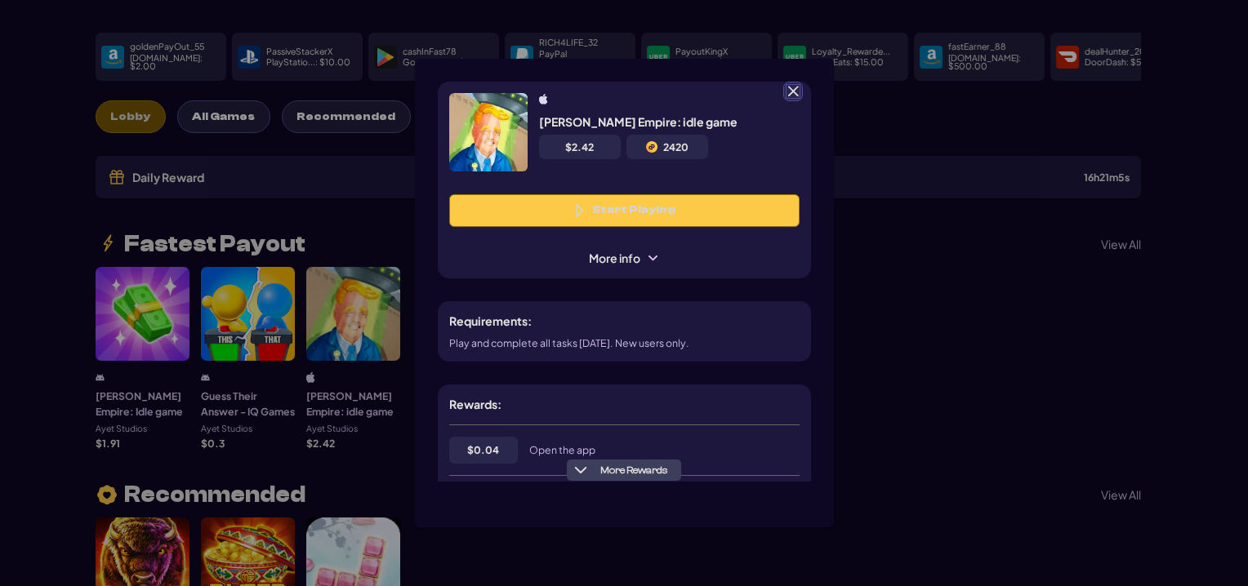
click at [651, 216] on button "Start Playing" at bounding box center [624, 210] width 350 height 33
click at [795, 96] on span at bounding box center [793, 91] width 15 height 15
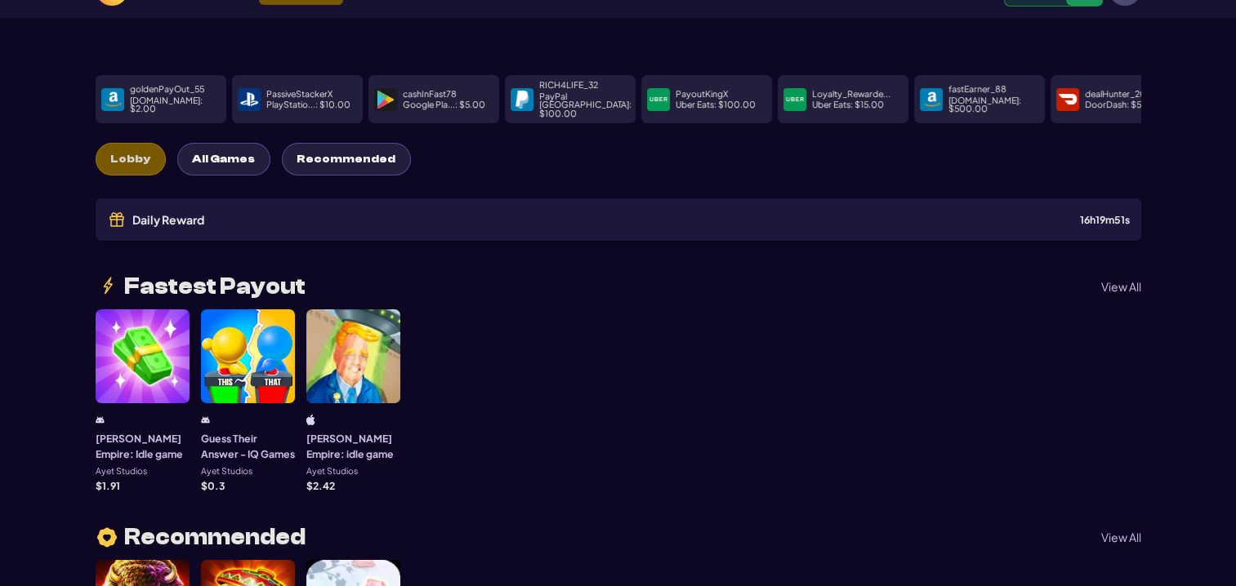
scroll to position [0, 0]
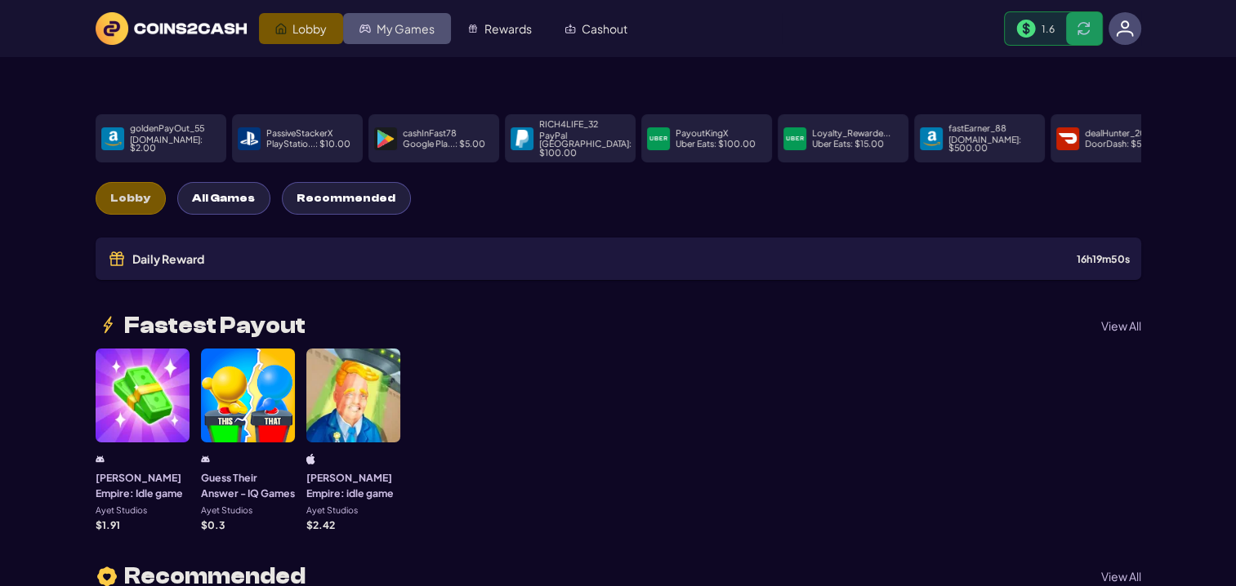
click at [415, 29] on span "My Games" at bounding box center [405, 28] width 58 height 11
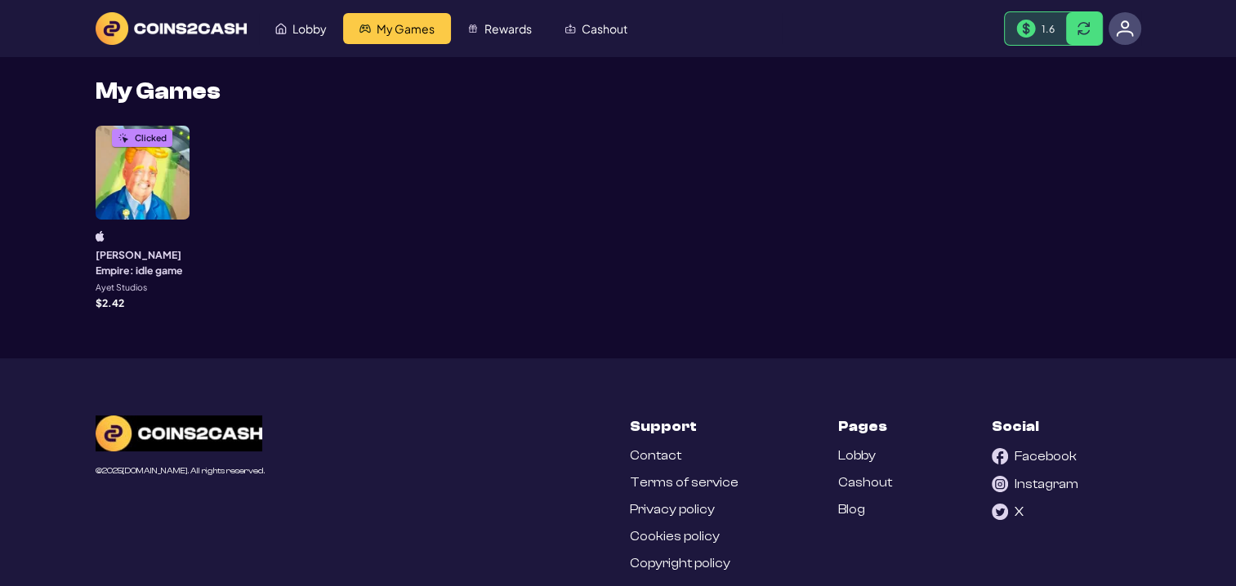
click at [1126, 28] on img at bounding box center [1125, 29] width 18 height 18
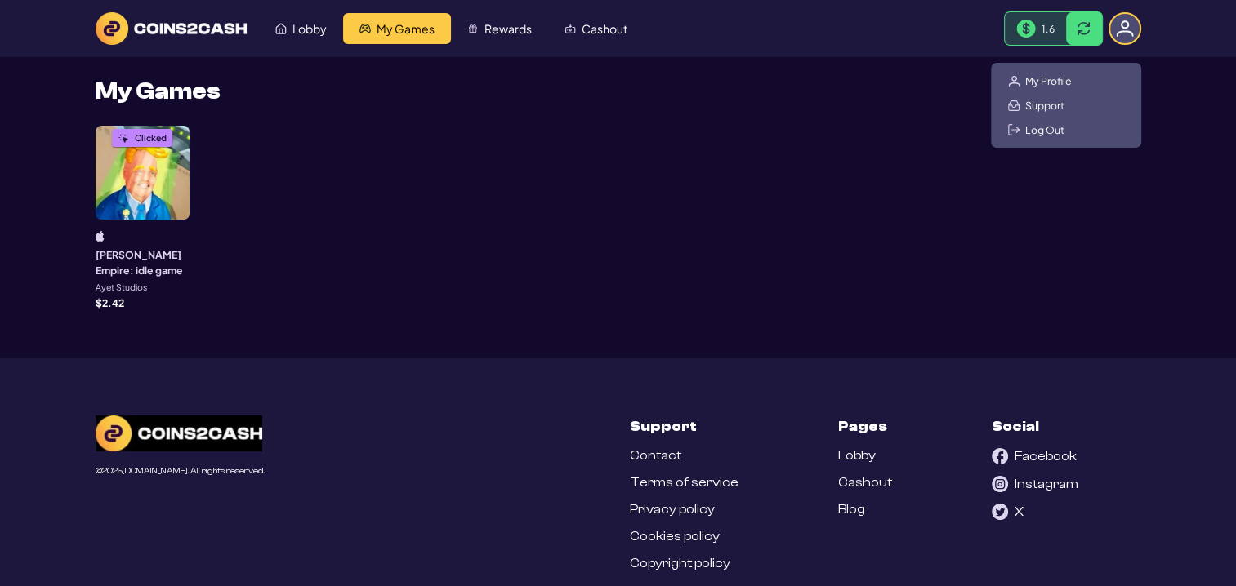
click at [1062, 72] on div "My Profile Support Log Out" at bounding box center [1066, 105] width 150 height 85
click at [1059, 78] on span "My Profile" at bounding box center [1048, 80] width 47 height 13
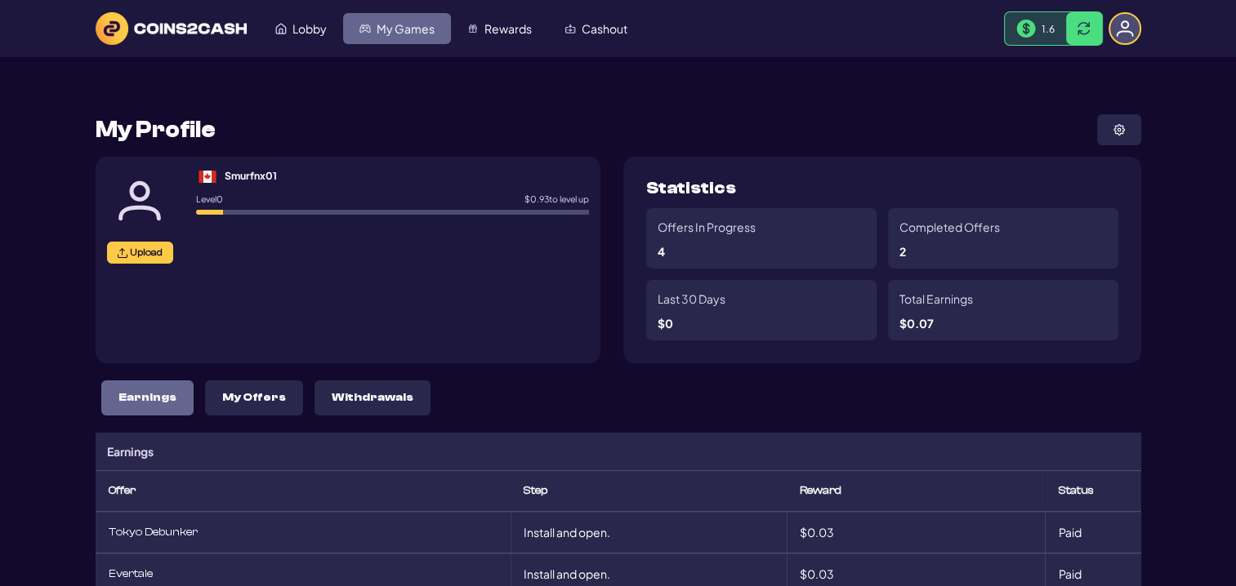
click at [395, 23] on span "My Games" at bounding box center [405, 28] width 58 height 11
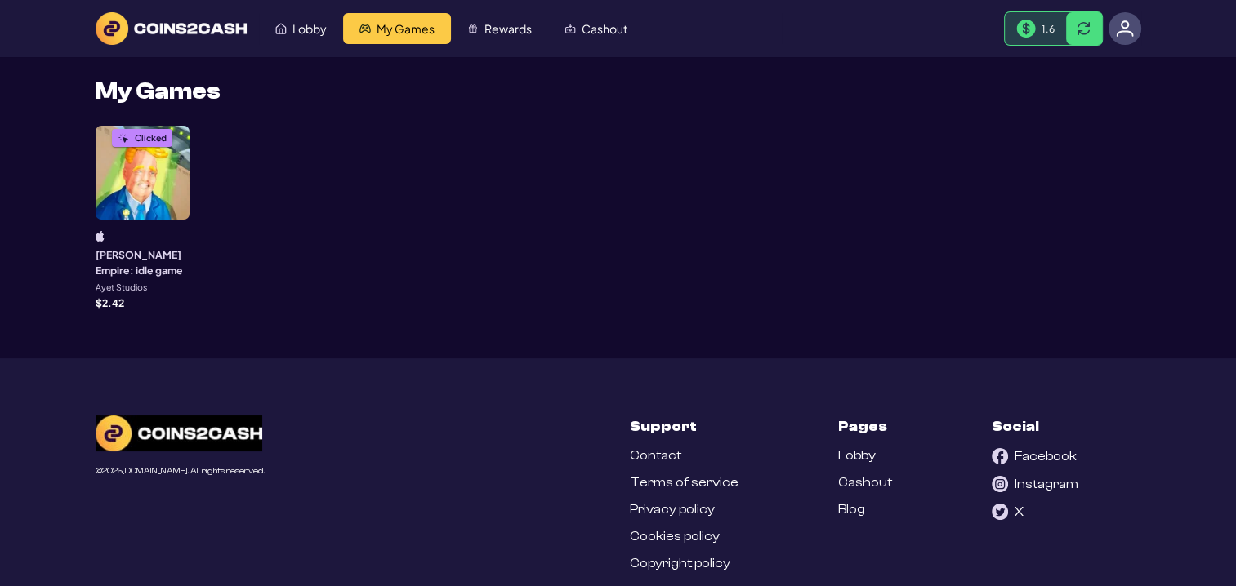
click at [152, 194] on div "Clicked" at bounding box center [143, 173] width 94 height 94
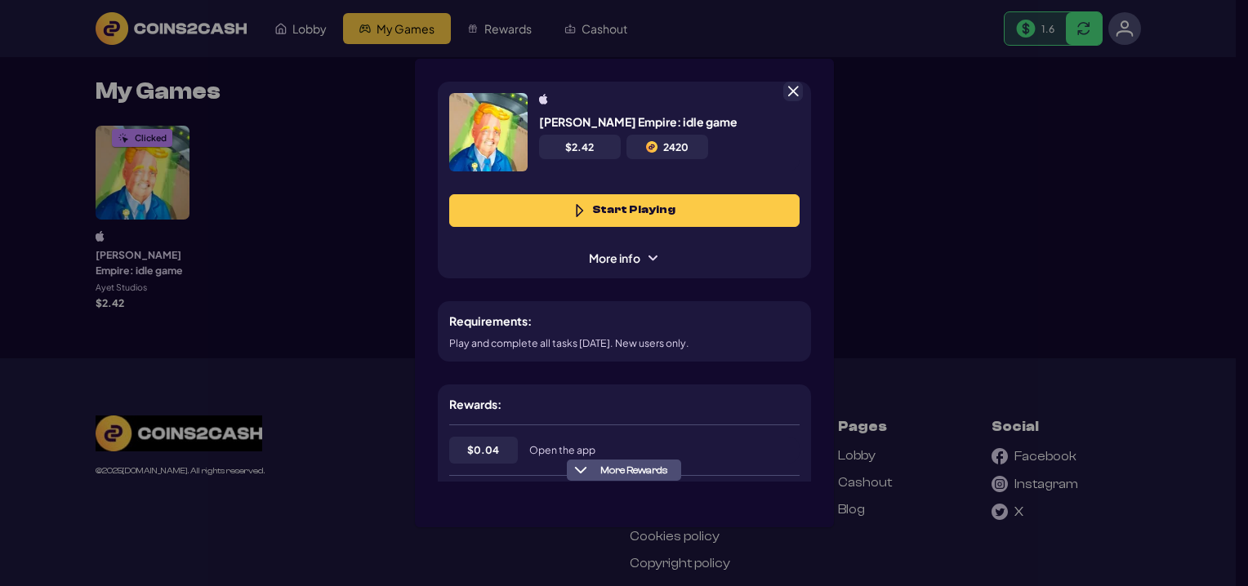
click at [797, 88] on span at bounding box center [793, 91] width 15 height 15
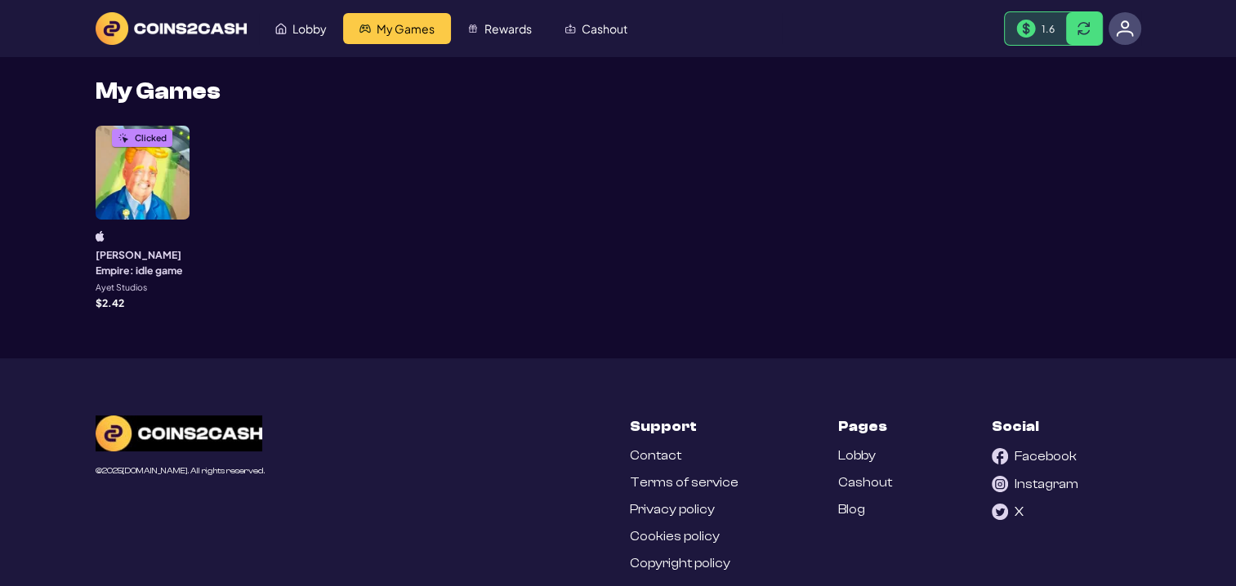
click at [1039, 20] on div "1.6" at bounding box center [1034, 28] width 61 height 33
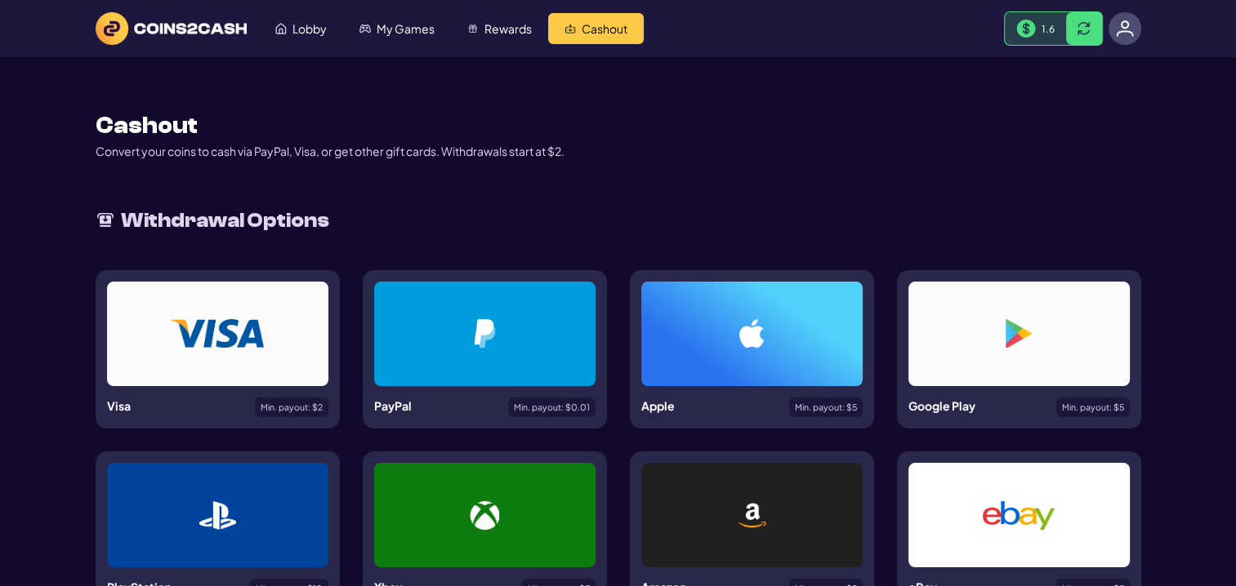
click at [1098, 14] on div "1.6" at bounding box center [1053, 28] width 99 height 34
click at [1077, 33] on span at bounding box center [1083, 28] width 13 height 13
click at [1078, 29] on span at bounding box center [1083, 28] width 13 height 13
click at [425, 37] on link "My Games" at bounding box center [397, 28] width 108 height 31
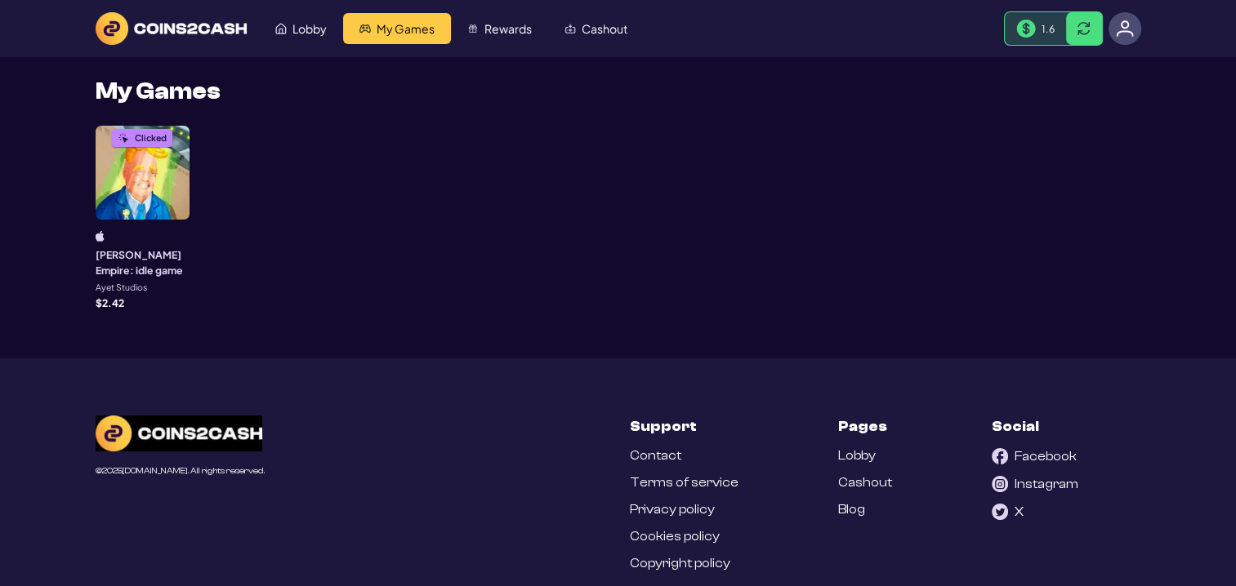
click at [170, 166] on div "Clicked" at bounding box center [143, 173] width 94 height 94
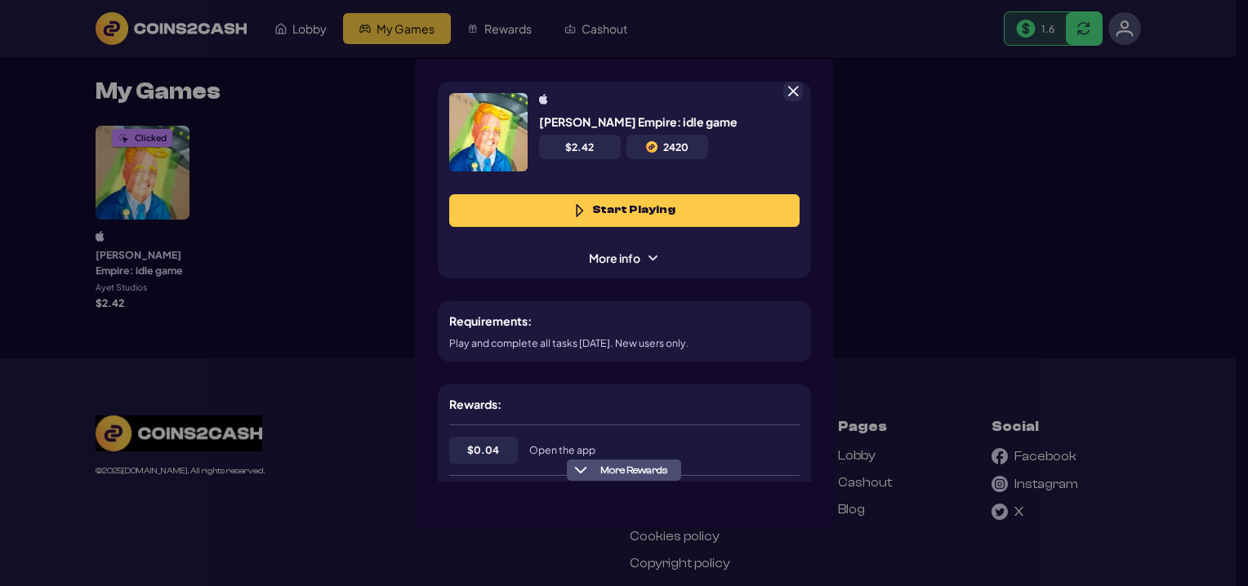
click at [648, 256] on span at bounding box center [652, 258] width 13 height 13
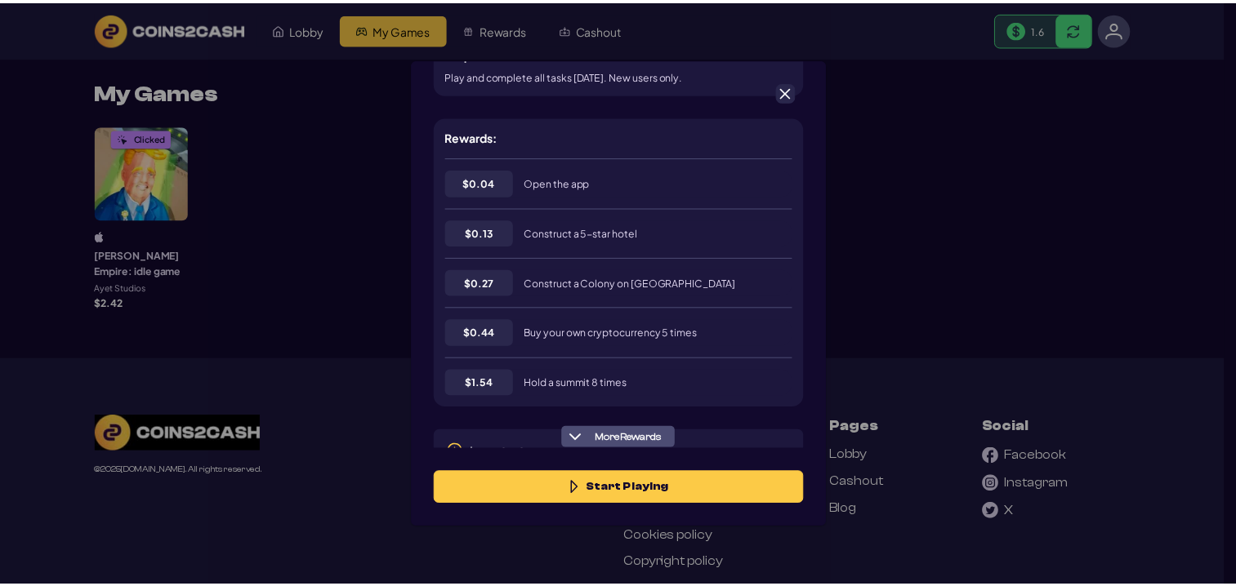
scroll to position [400, 0]
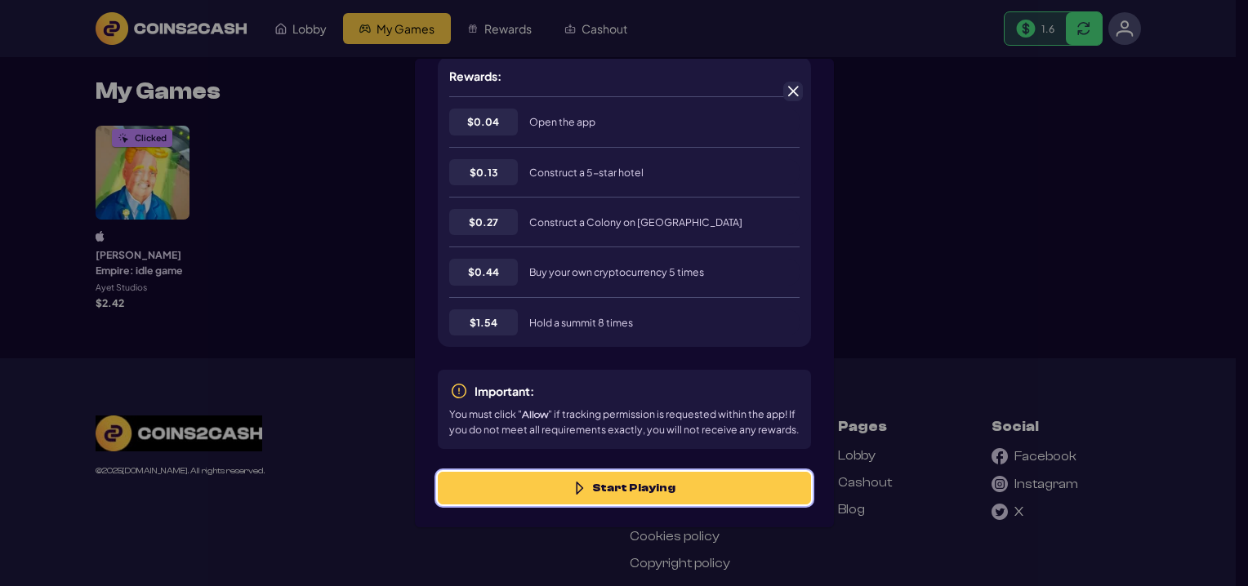
click at [636, 485] on button "Start Playing" at bounding box center [624, 488] width 373 height 33
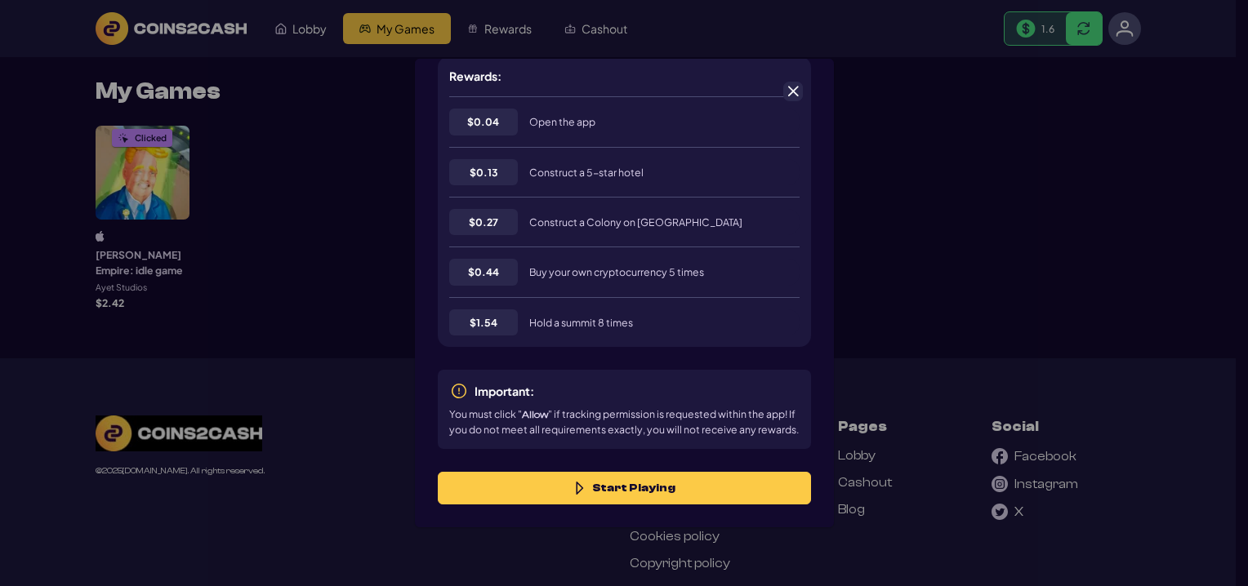
click at [800, 88] on span at bounding box center [793, 91] width 15 height 15
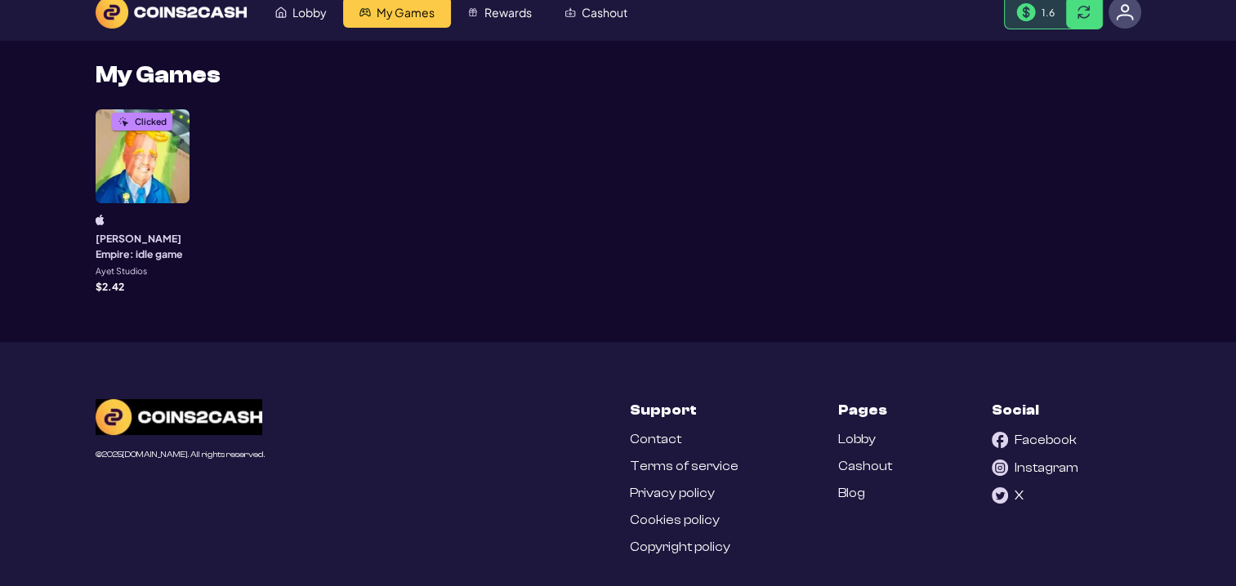
scroll to position [0, 0]
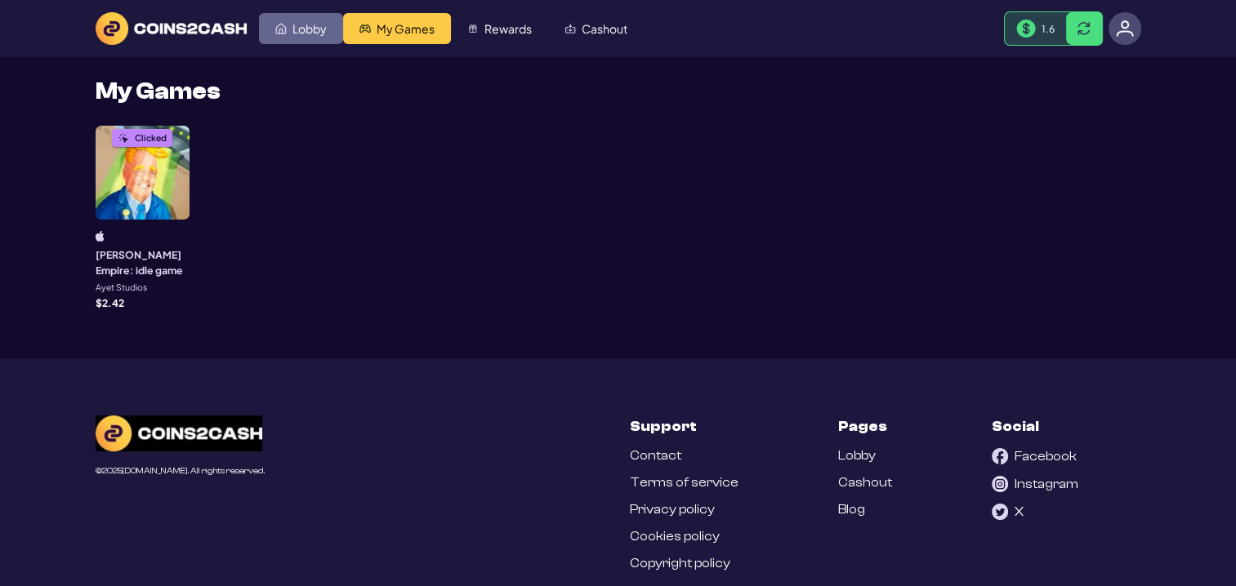
click at [319, 38] on link "Lobby" at bounding box center [301, 28] width 84 height 31
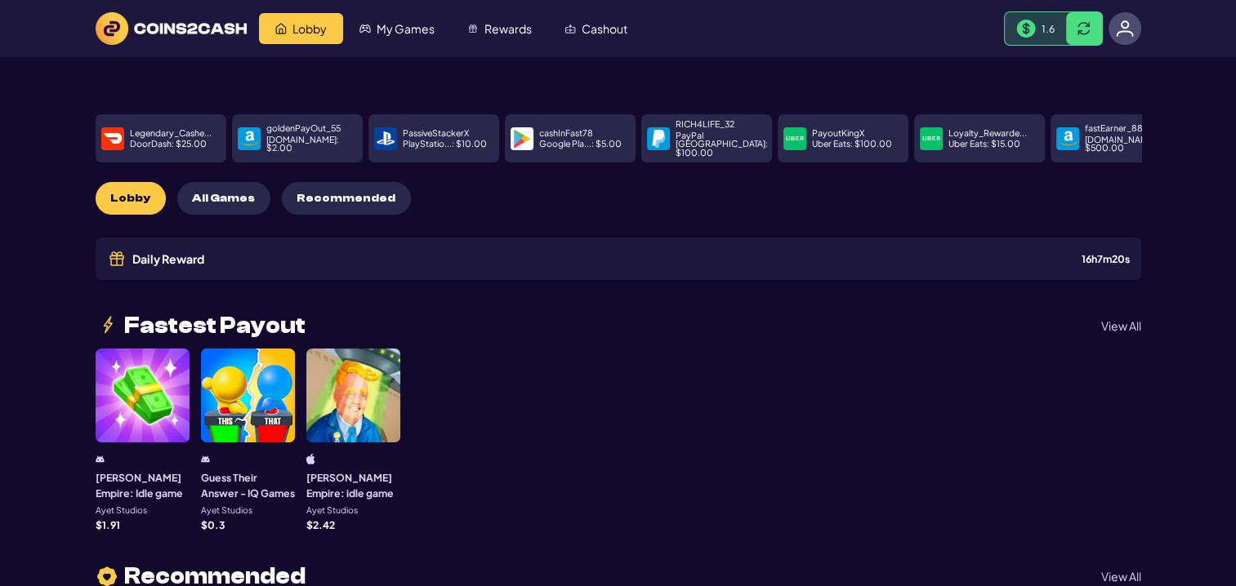
click at [1124, 20] on img at bounding box center [1125, 29] width 18 height 18
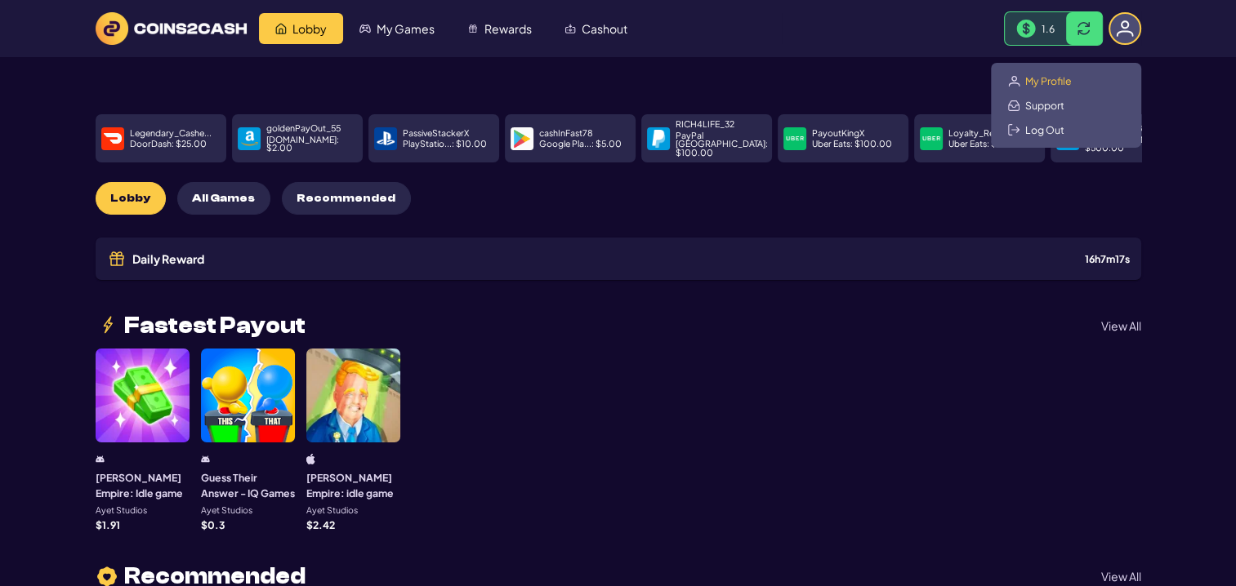
click at [1029, 78] on span "My Profile" at bounding box center [1048, 80] width 47 height 13
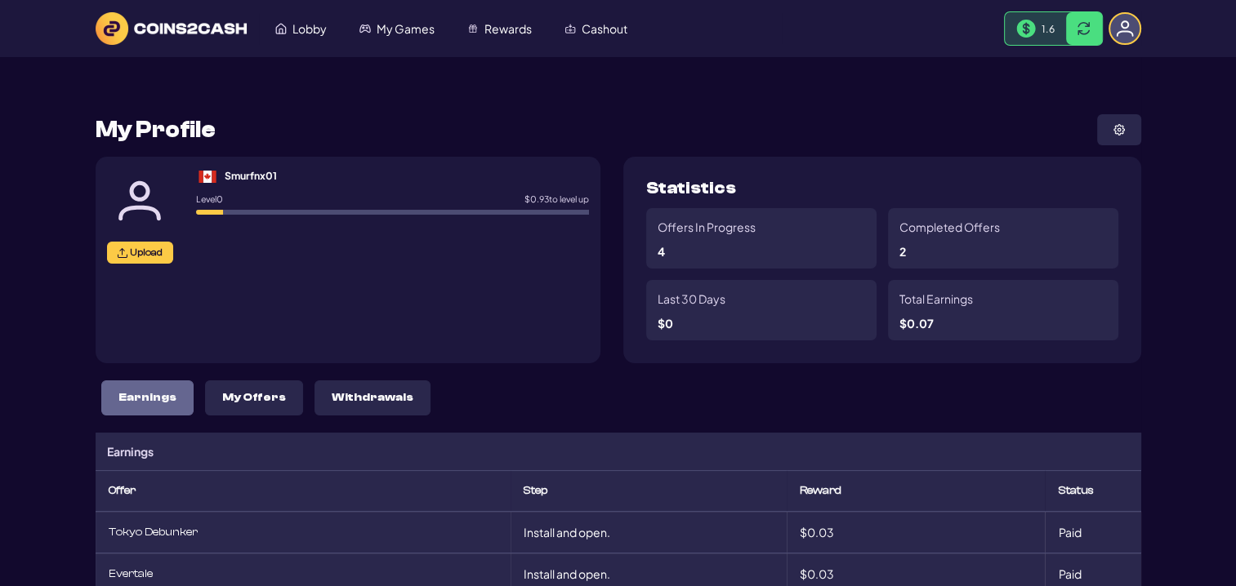
scroll to position [82, 0]
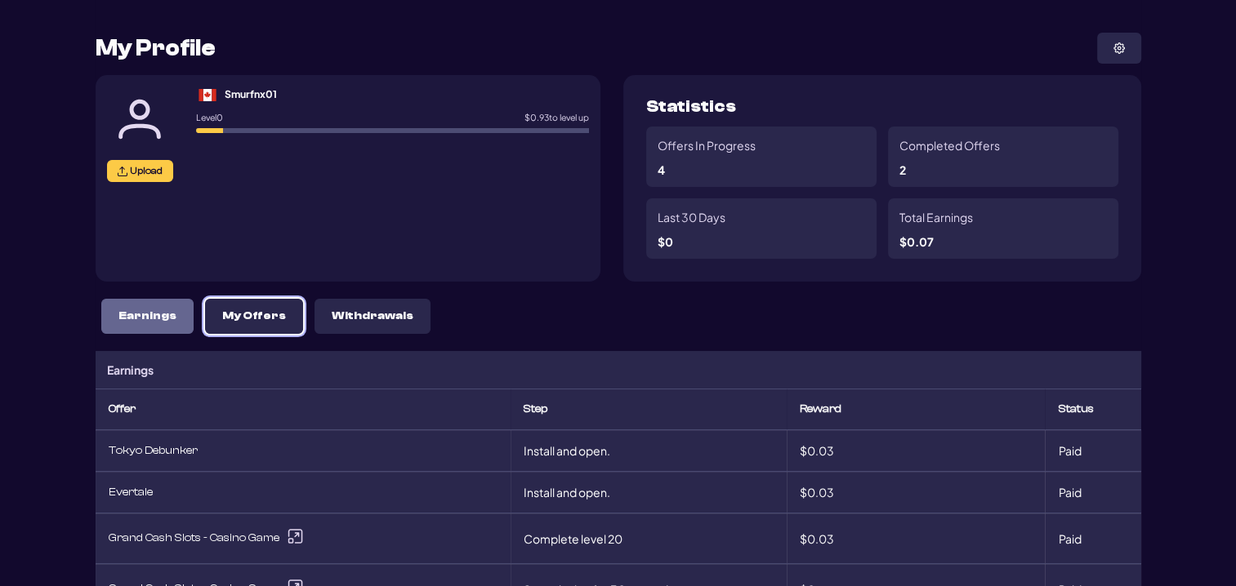
click at [248, 325] on button "My Offers" at bounding box center [254, 316] width 98 height 35
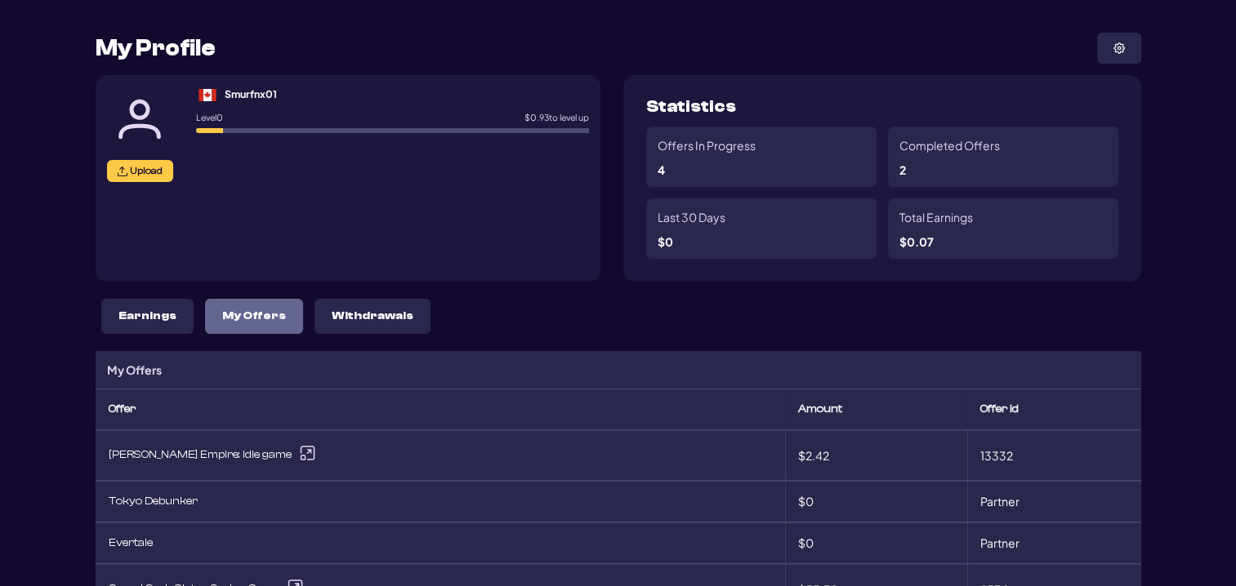
click at [297, 452] on icon at bounding box center [307, 453] width 20 height 20
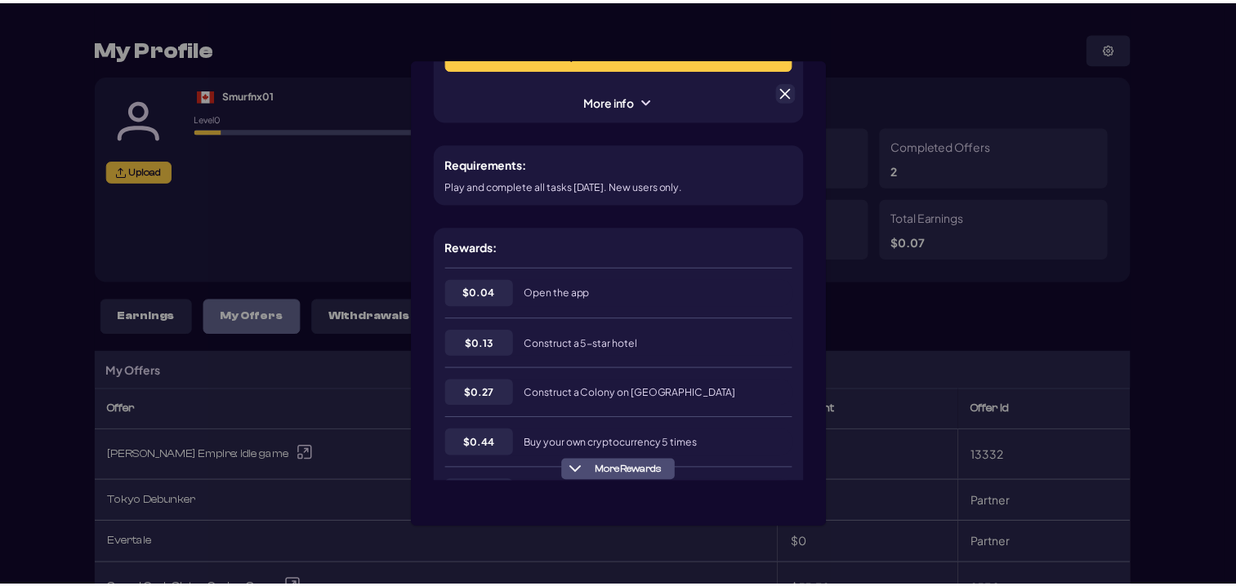
scroll to position [163, 0]
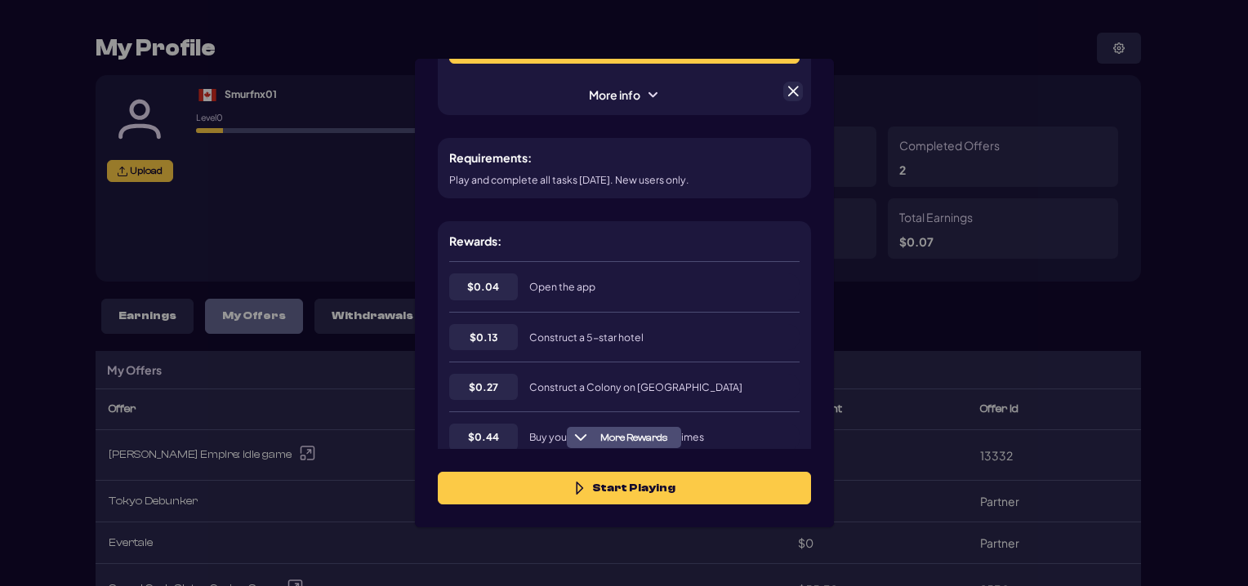
click at [796, 91] on span at bounding box center [793, 91] width 15 height 15
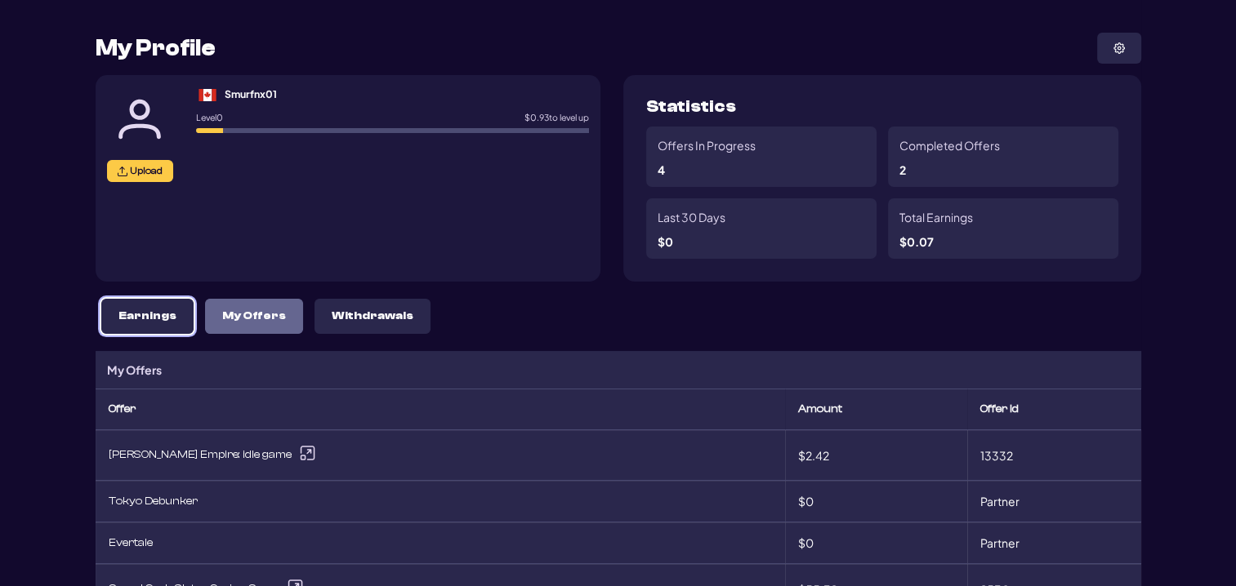
click at [127, 327] on button "Earnings" at bounding box center [147, 316] width 92 height 35
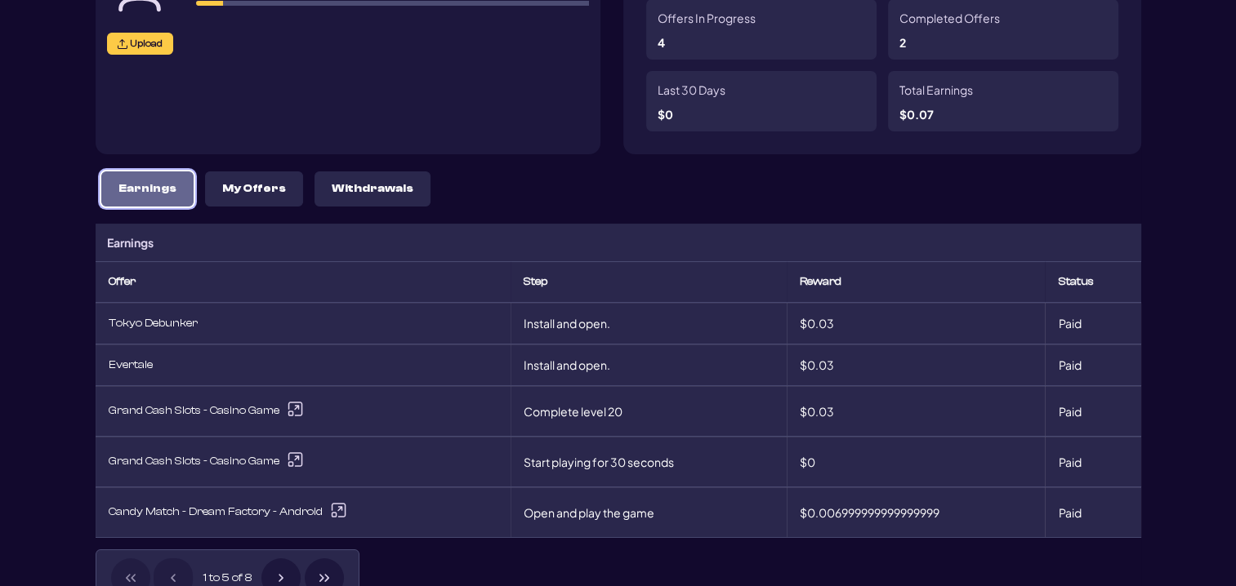
scroll to position [245, 0]
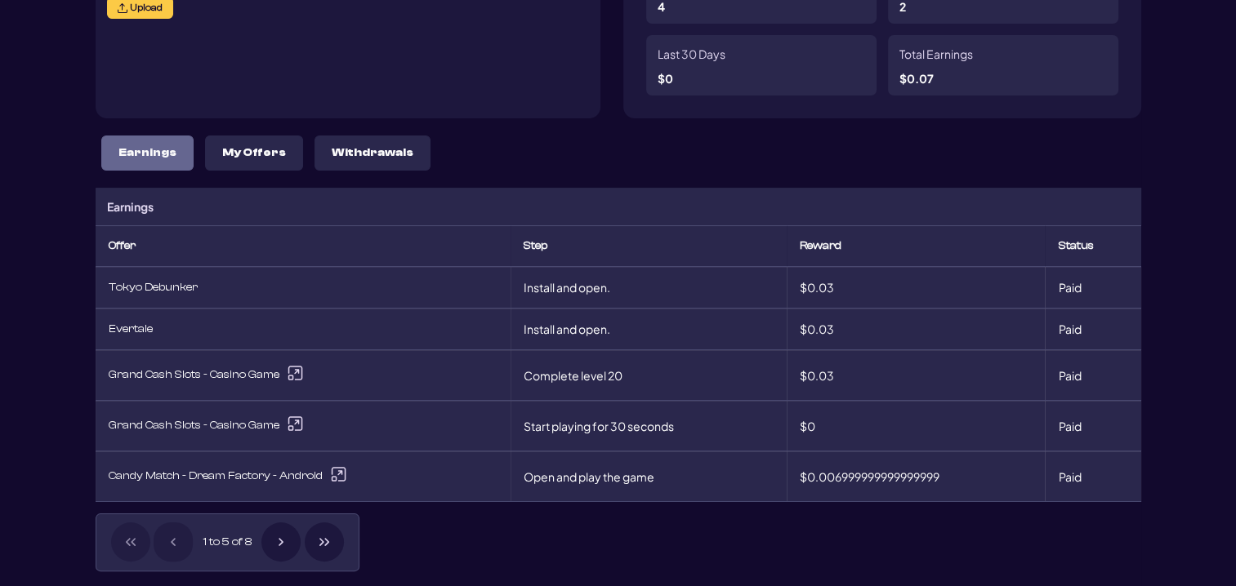
click at [280, 538] on icon "Next Page" at bounding box center [280, 542] width 13 height 13
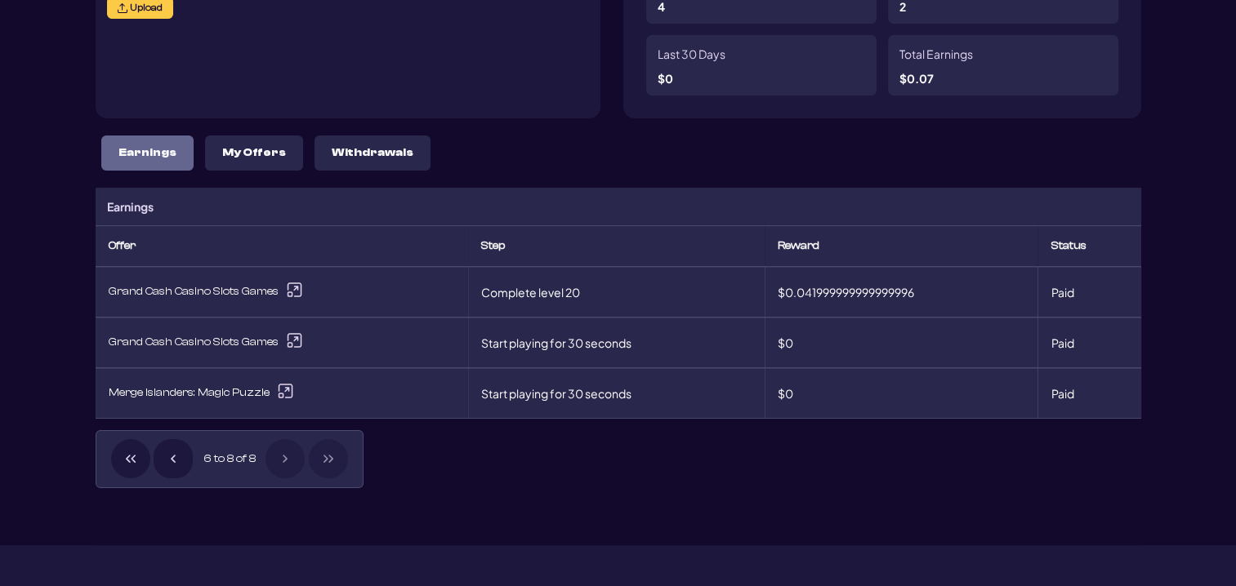
click at [168, 460] on icon "Previous Page" at bounding box center [173, 458] width 13 height 13
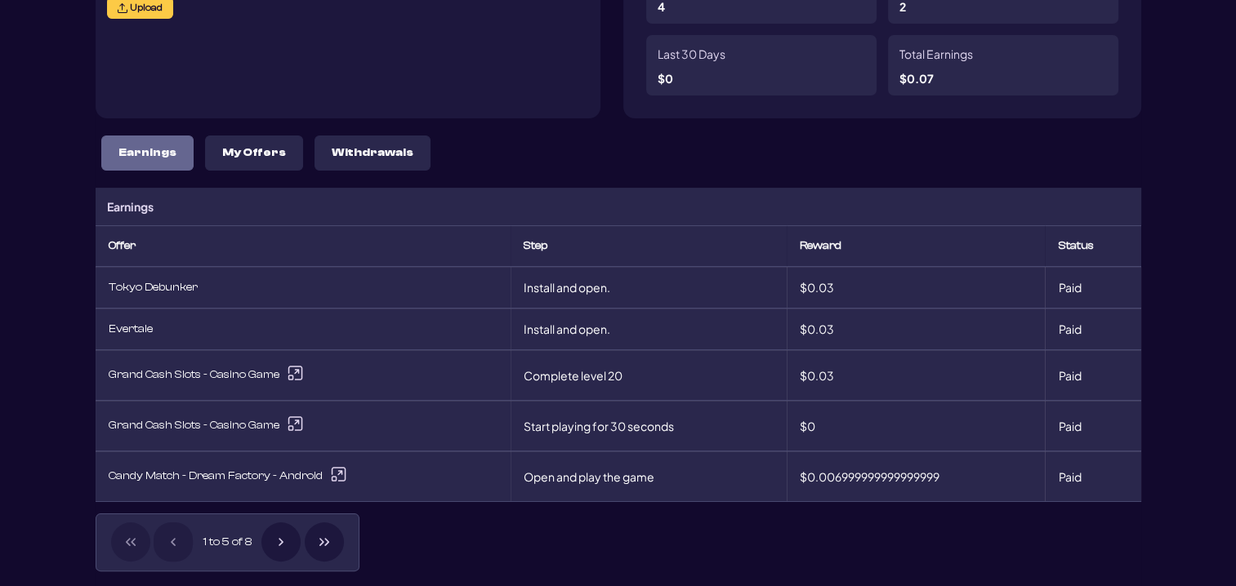
scroll to position [82, 0]
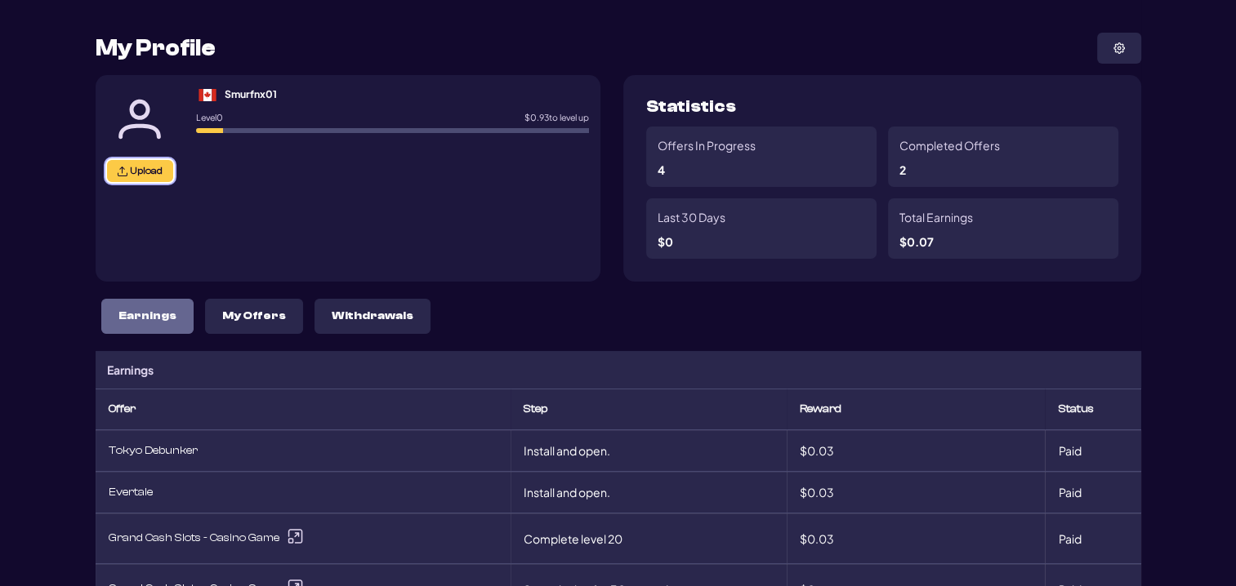
click at [138, 174] on span "Upload" at bounding box center [146, 171] width 33 height 12
click at [256, 319] on p "My Offers" at bounding box center [254, 317] width 64 height 14
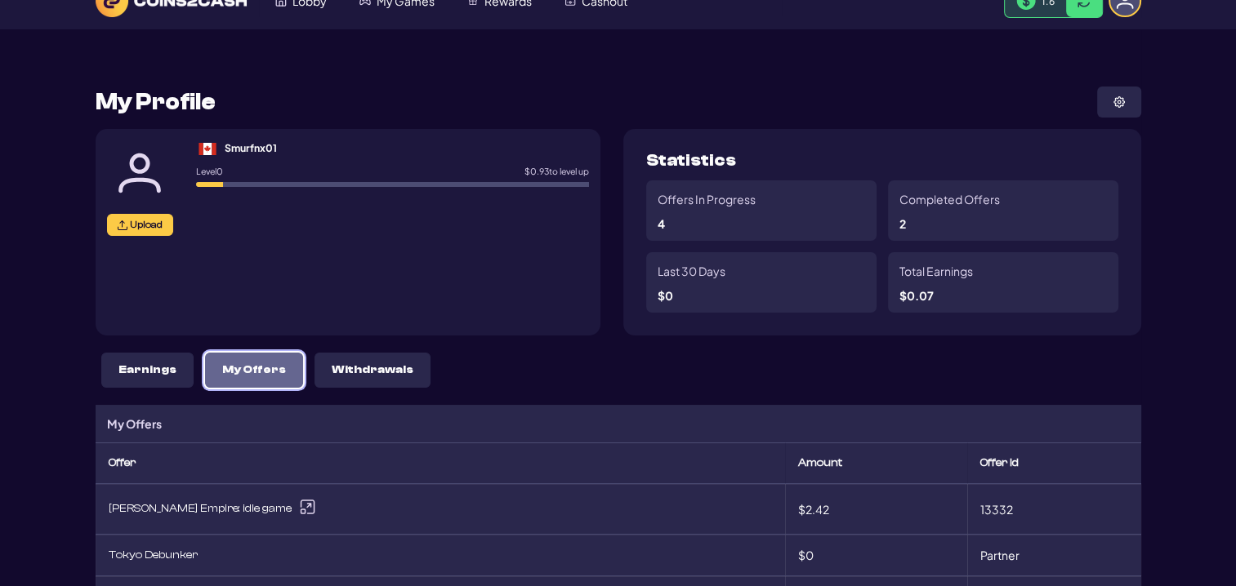
scroll to position [0, 0]
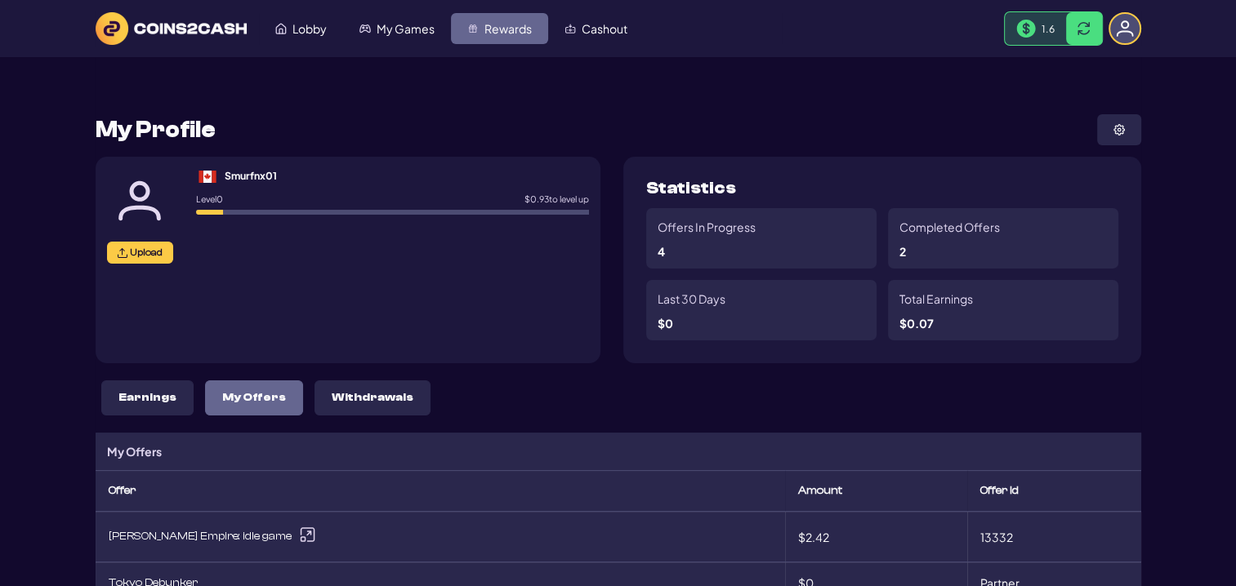
click at [519, 25] on span "Rewards" at bounding box center [507, 28] width 47 height 11
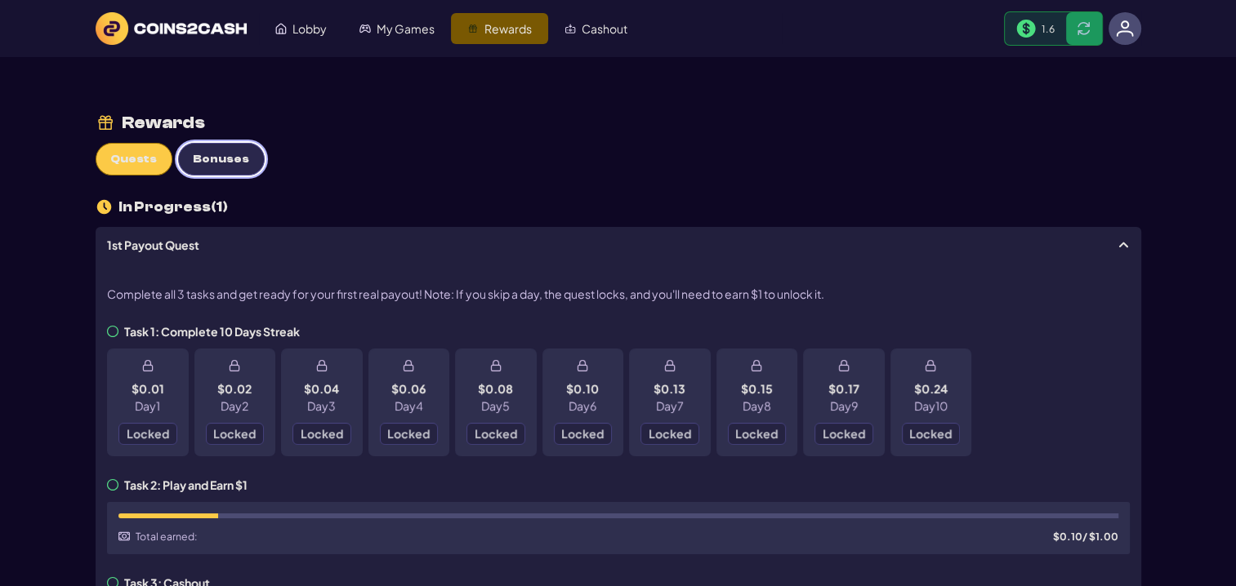
click at [234, 146] on button "Bonuses" at bounding box center [221, 159] width 87 height 33
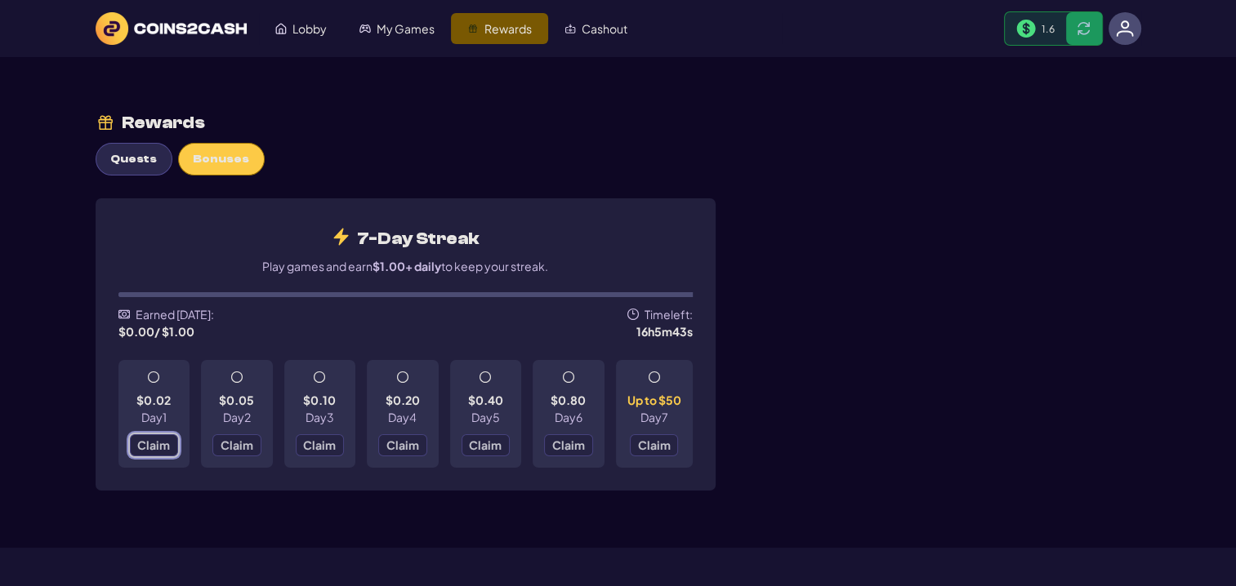
click at [140, 452] on button "Claim" at bounding box center [154, 445] width 49 height 22
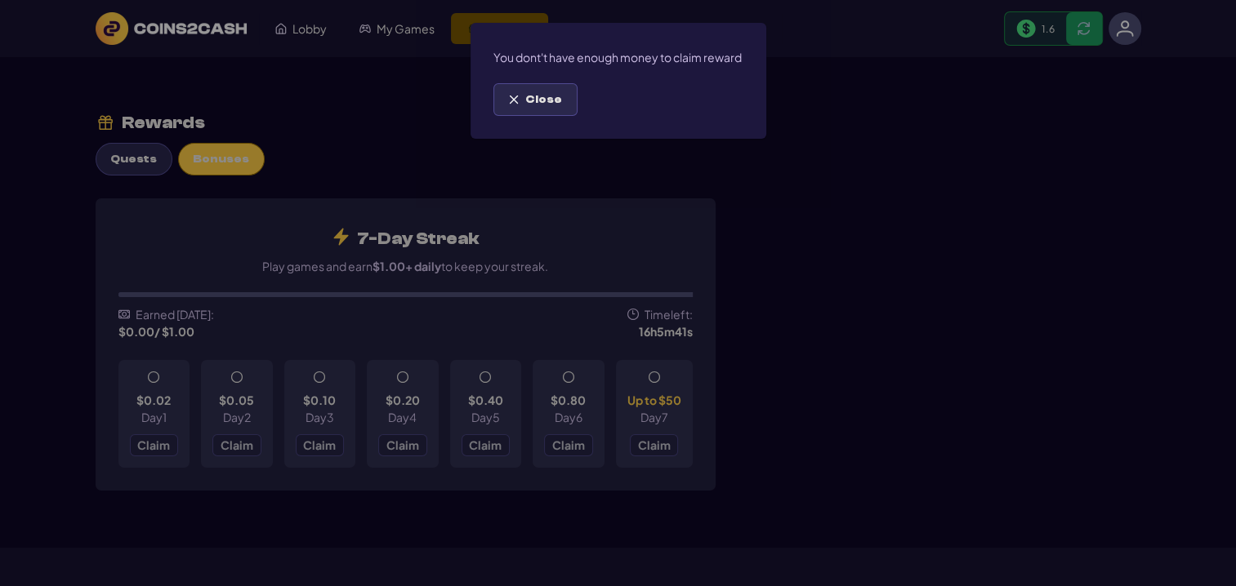
click at [516, 116] on button "Close" at bounding box center [535, 99] width 84 height 33
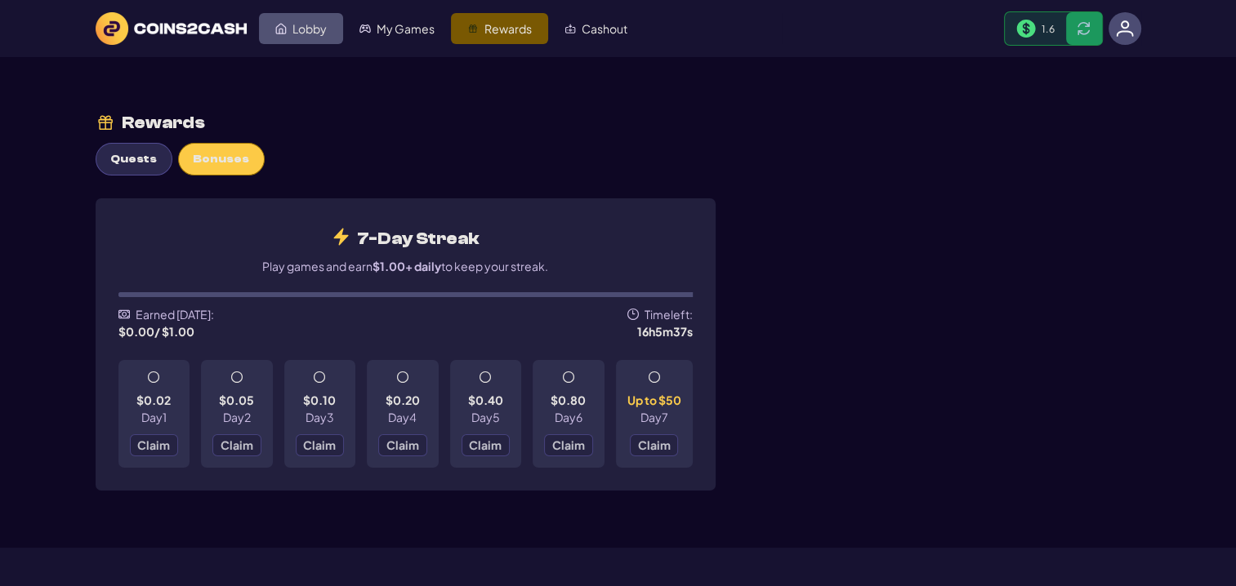
click at [336, 29] on link "Lobby" at bounding box center [301, 28] width 84 height 31
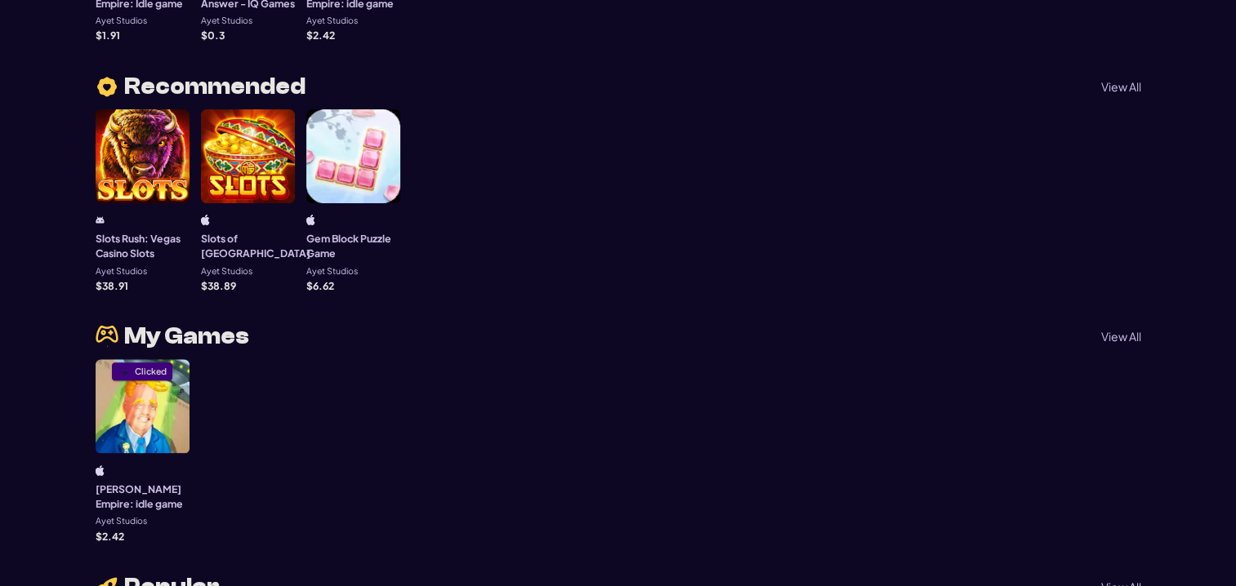
scroll to position [572, 0]
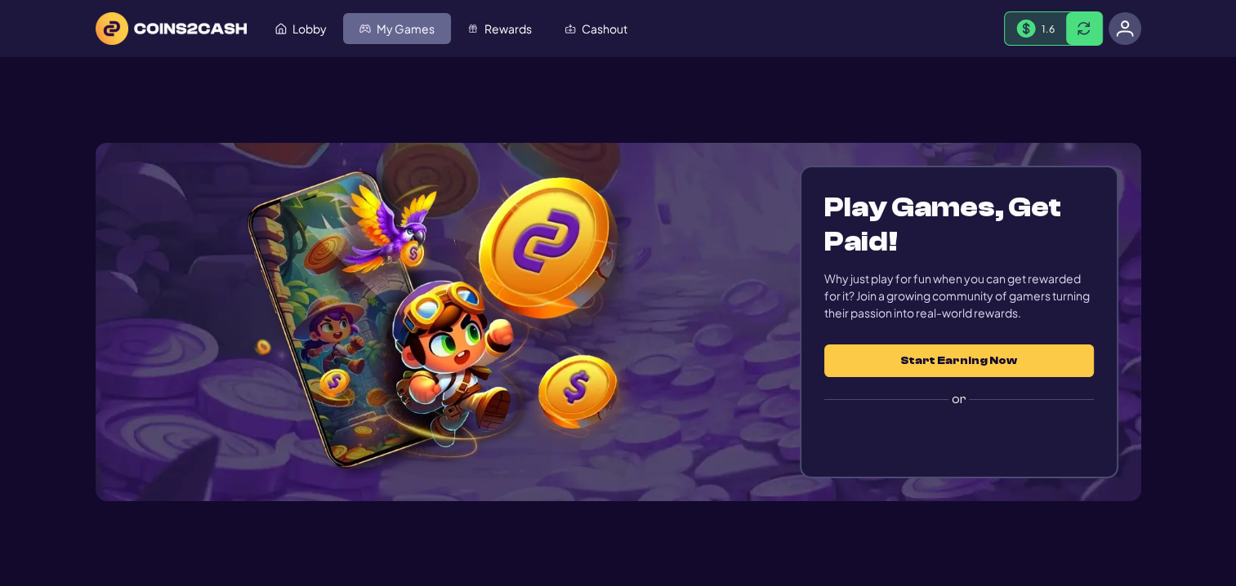
click at [402, 24] on span "My Games" at bounding box center [405, 28] width 58 height 11
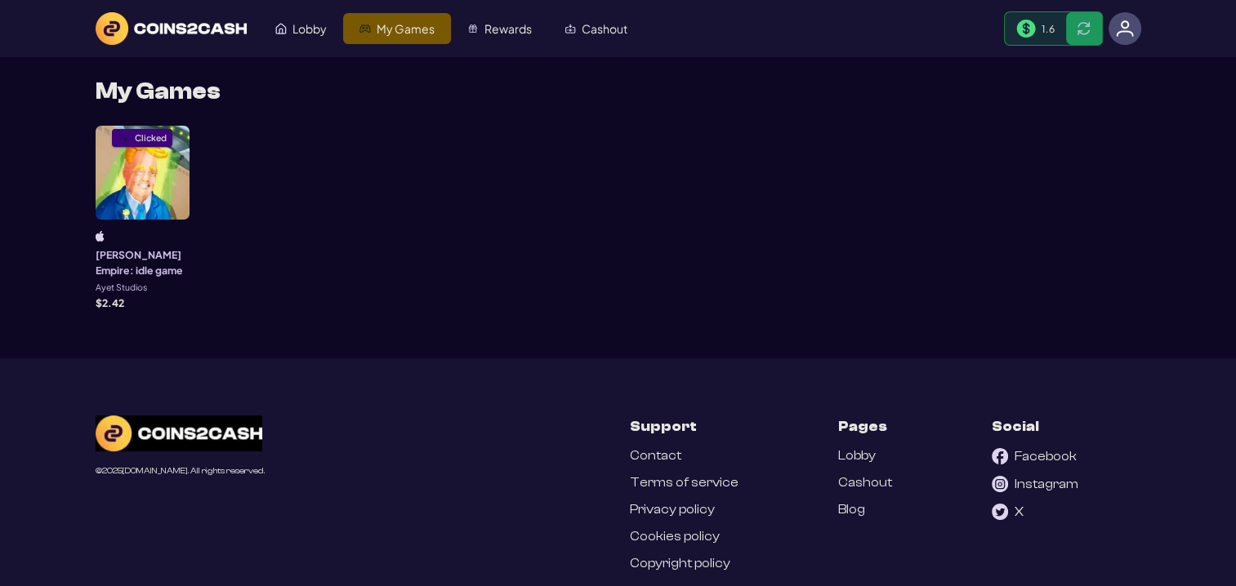
click at [114, 176] on div "Clicked" at bounding box center [143, 173] width 94 height 94
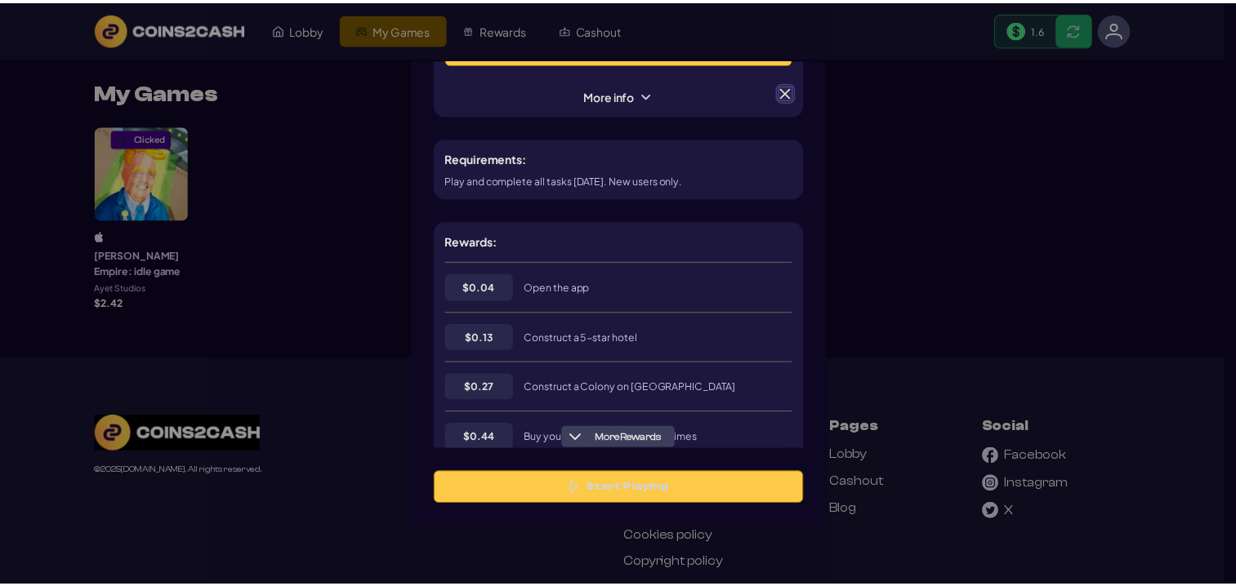
scroll to position [82, 0]
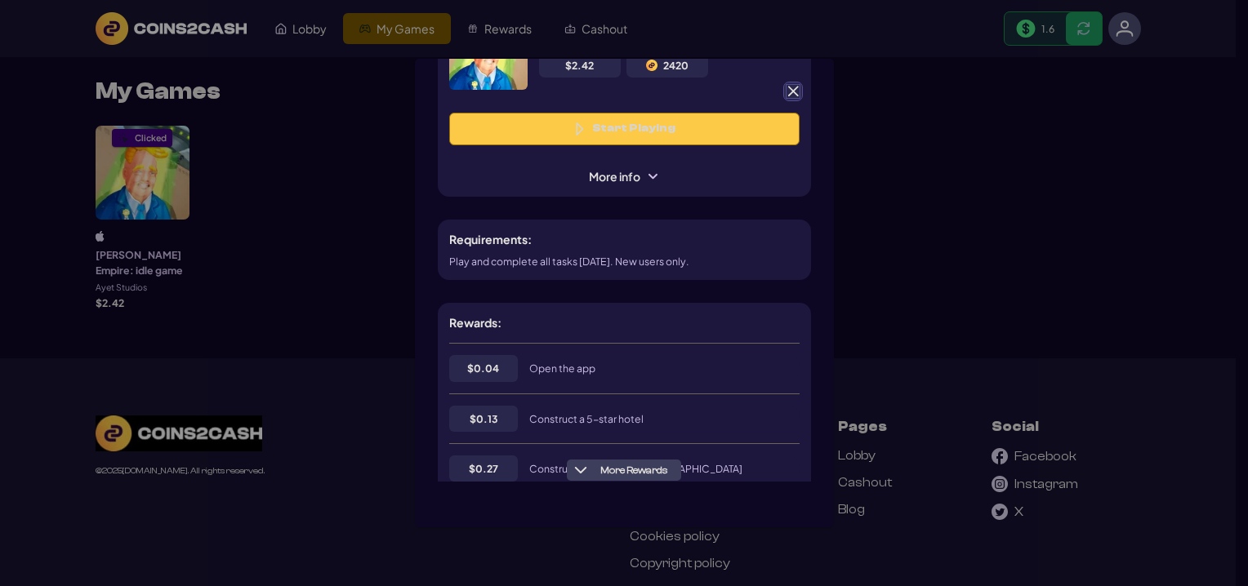
click at [791, 91] on span at bounding box center [793, 91] width 15 height 15
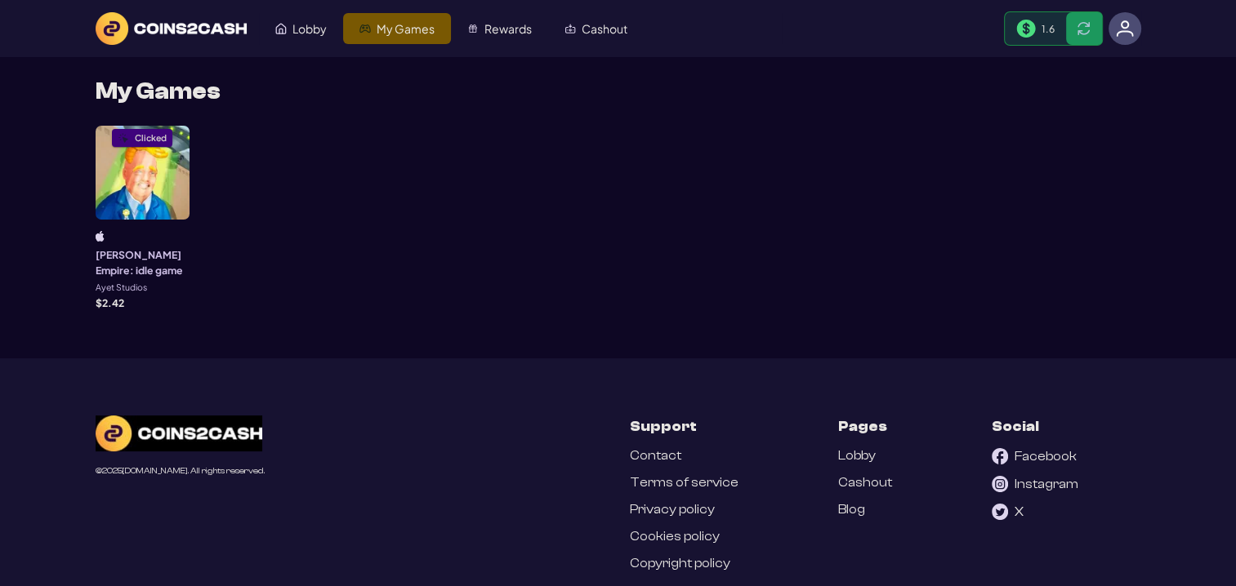
click at [1129, 27] on img at bounding box center [1125, 29] width 18 height 18
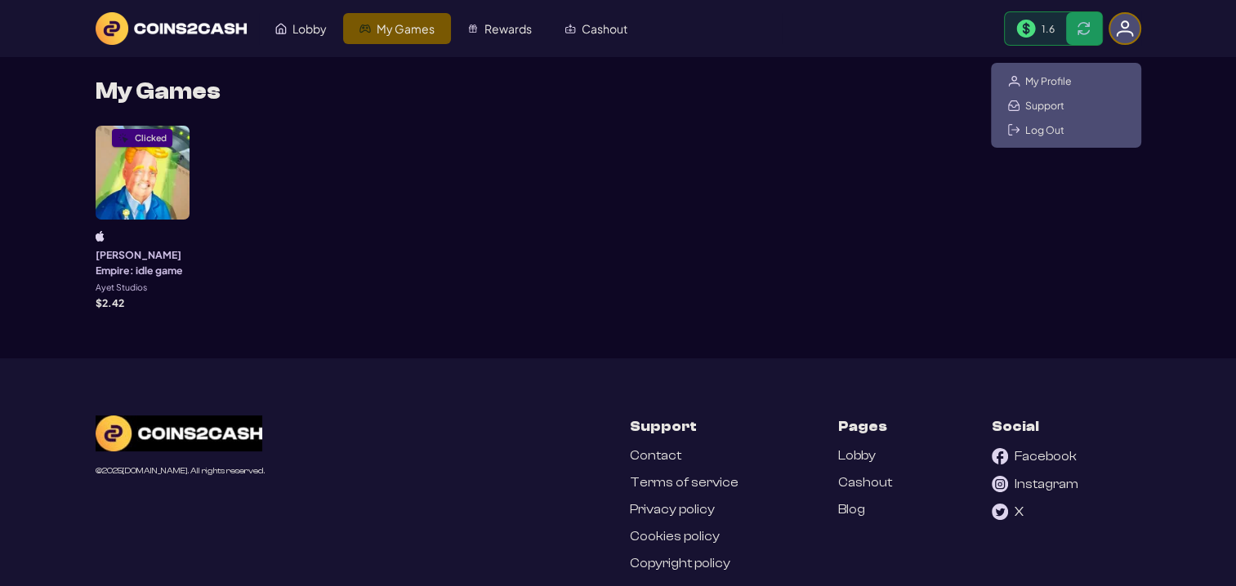
click at [1075, 77] on div "My Profile Support Log Out" at bounding box center [1066, 105] width 150 height 85
click at [1057, 78] on span "My Profile" at bounding box center [1048, 80] width 47 height 13
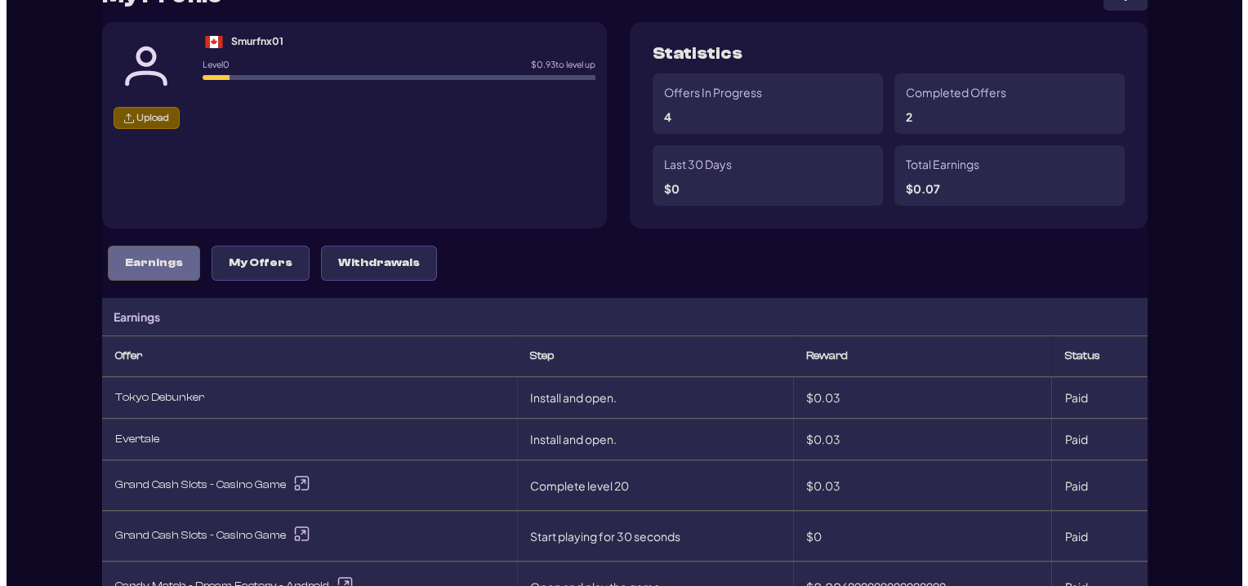
scroll to position [163, 0]
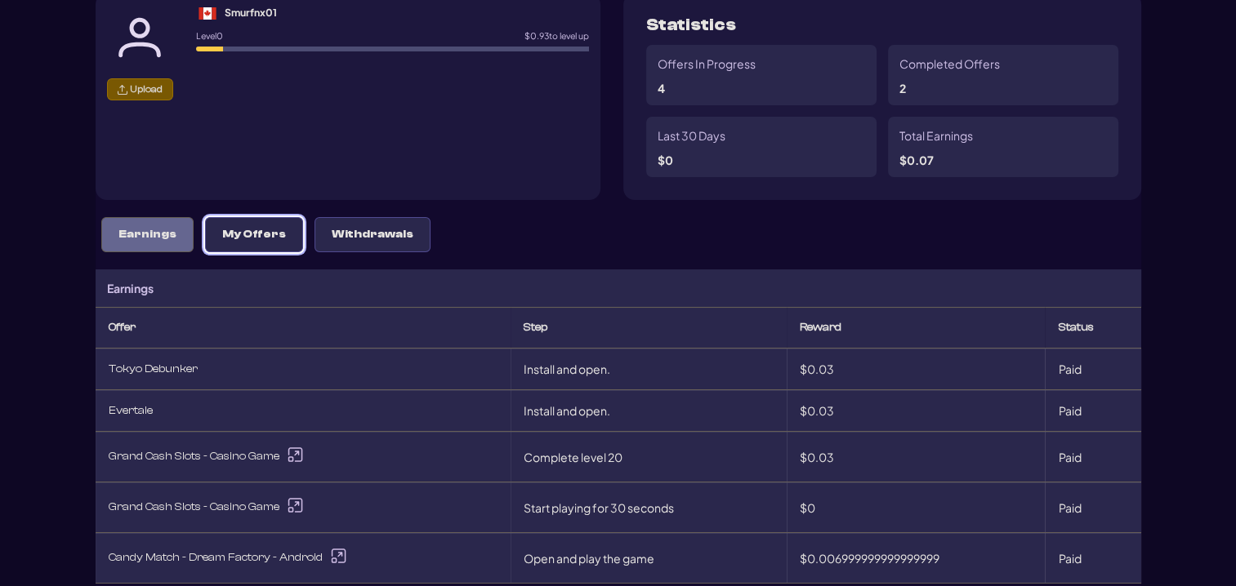
click at [249, 217] on button "My Offers" at bounding box center [254, 234] width 98 height 35
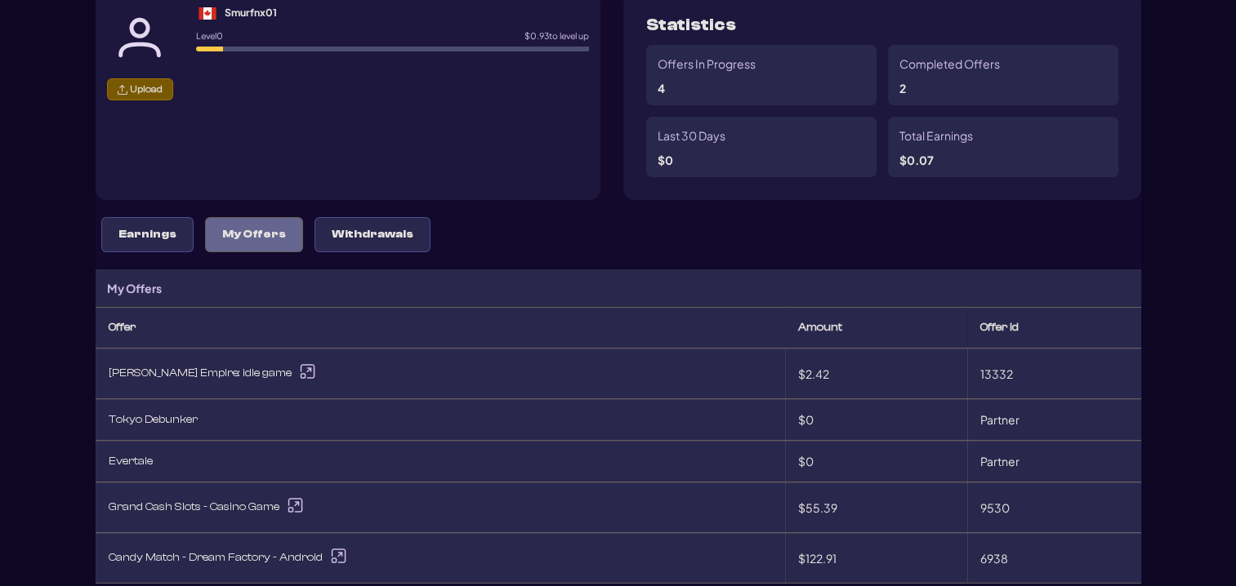
click at [300, 369] on icon at bounding box center [307, 371] width 15 height 15
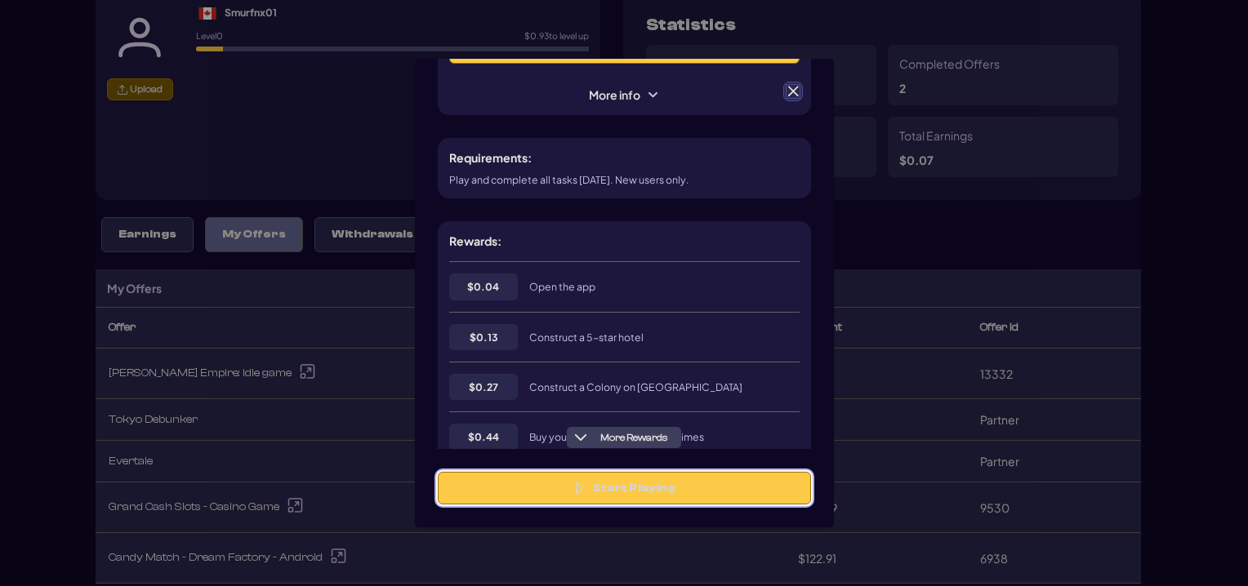
click at [624, 483] on button "Start Playing" at bounding box center [624, 488] width 373 height 33
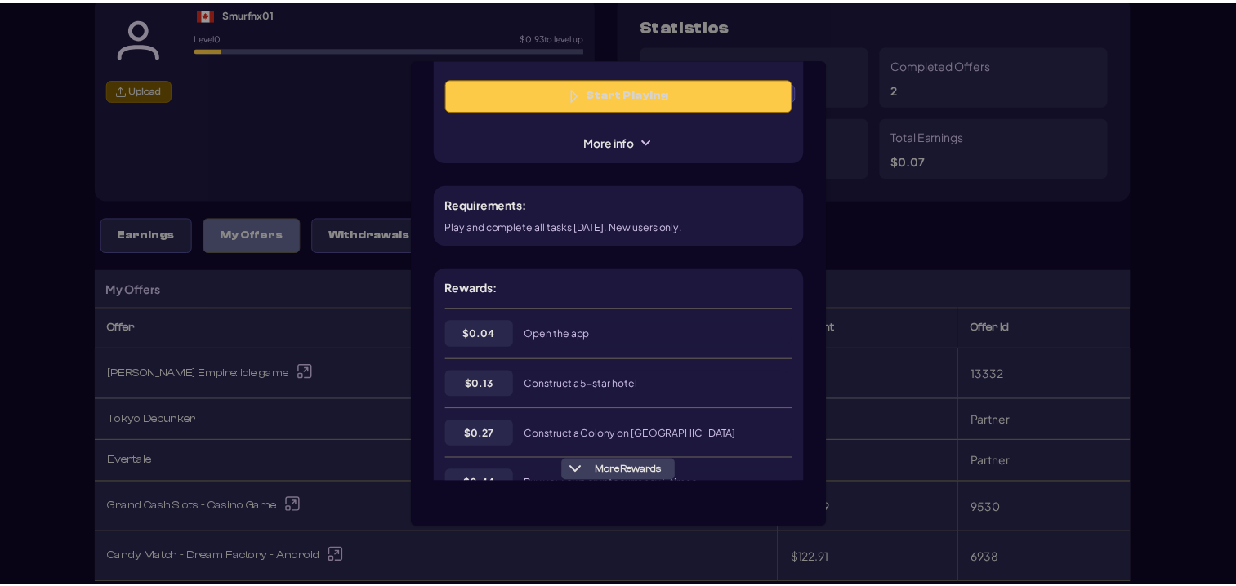
scroll to position [0, 0]
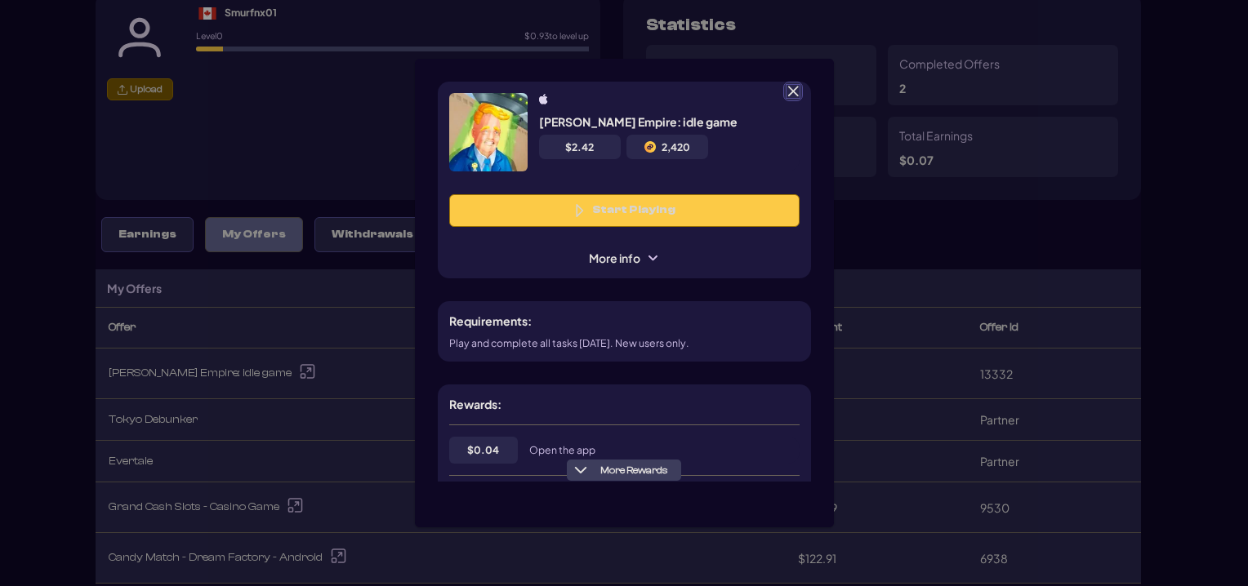
click at [791, 89] on span at bounding box center [793, 91] width 15 height 15
